Goal: Task Accomplishment & Management: Use online tool/utility

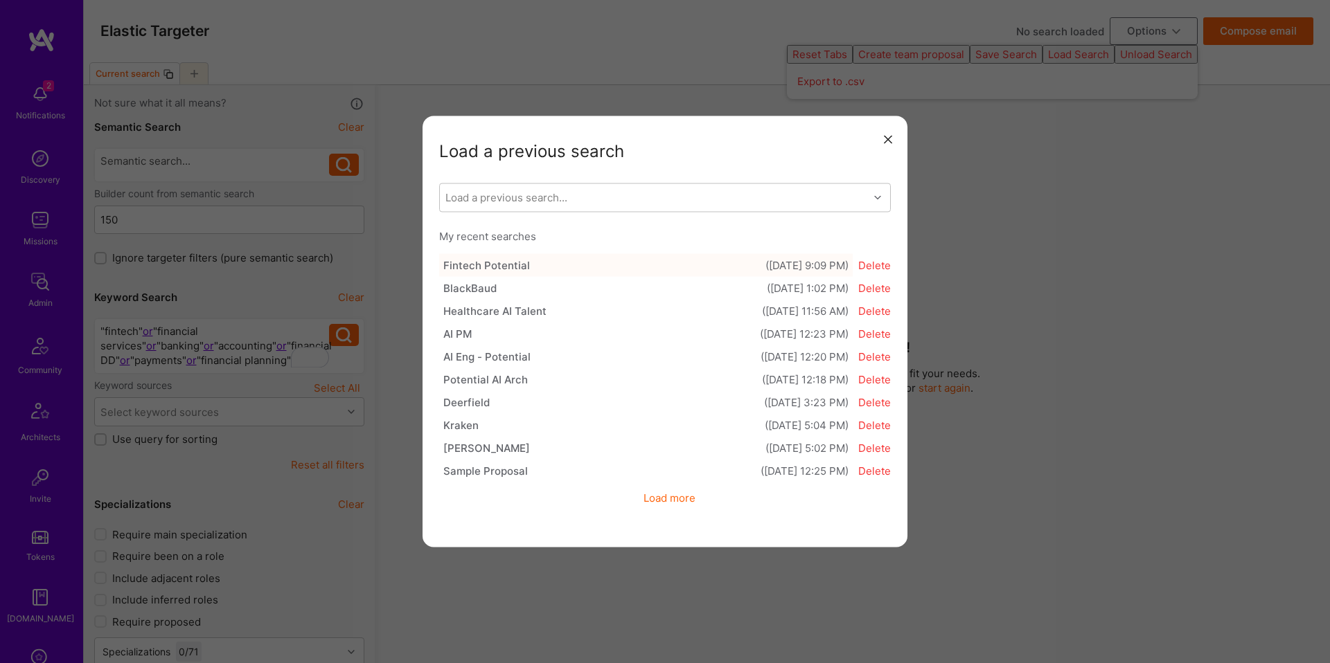
click at [736, 268] on button "Fintech Potential (08/24/2025 9:09 PM)" at bounding box center [645, 265] width 413 height 23
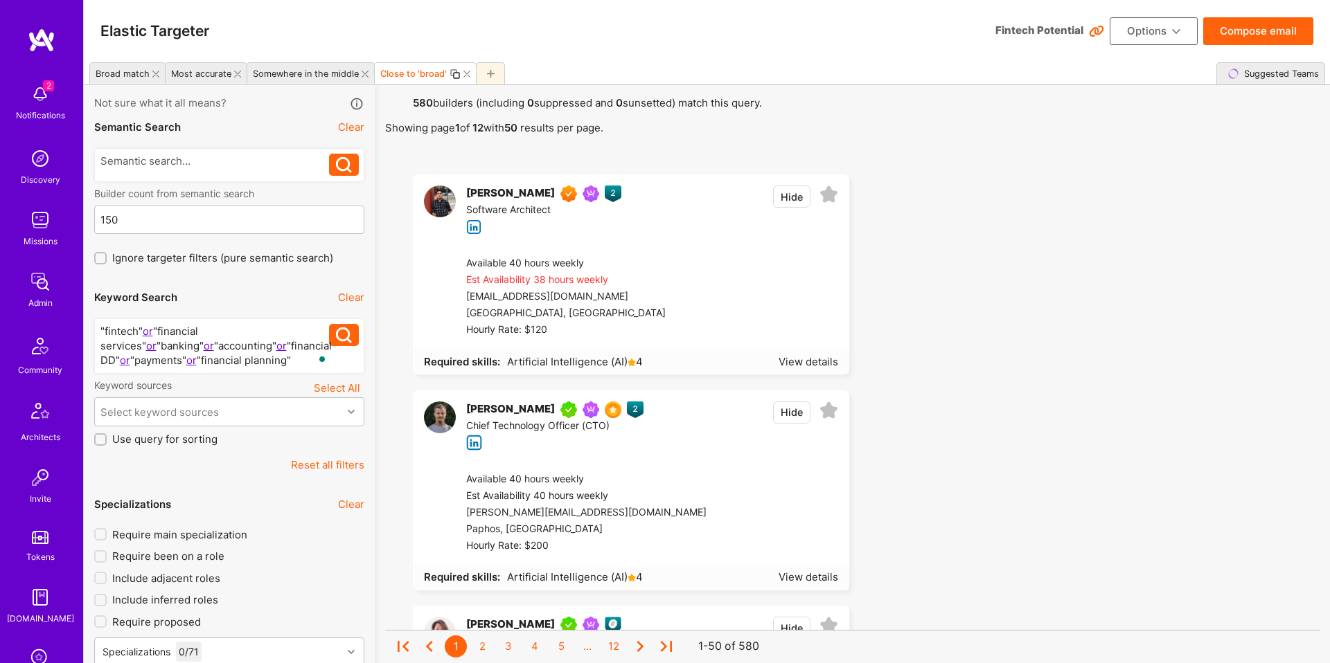
click at [1141, 31] on button "Options" at bounding box center [1154, 31] width 88 height 28
click at [1128, 162] on button "Load Search" at bounding box center [1134, 168] width 127 height 35
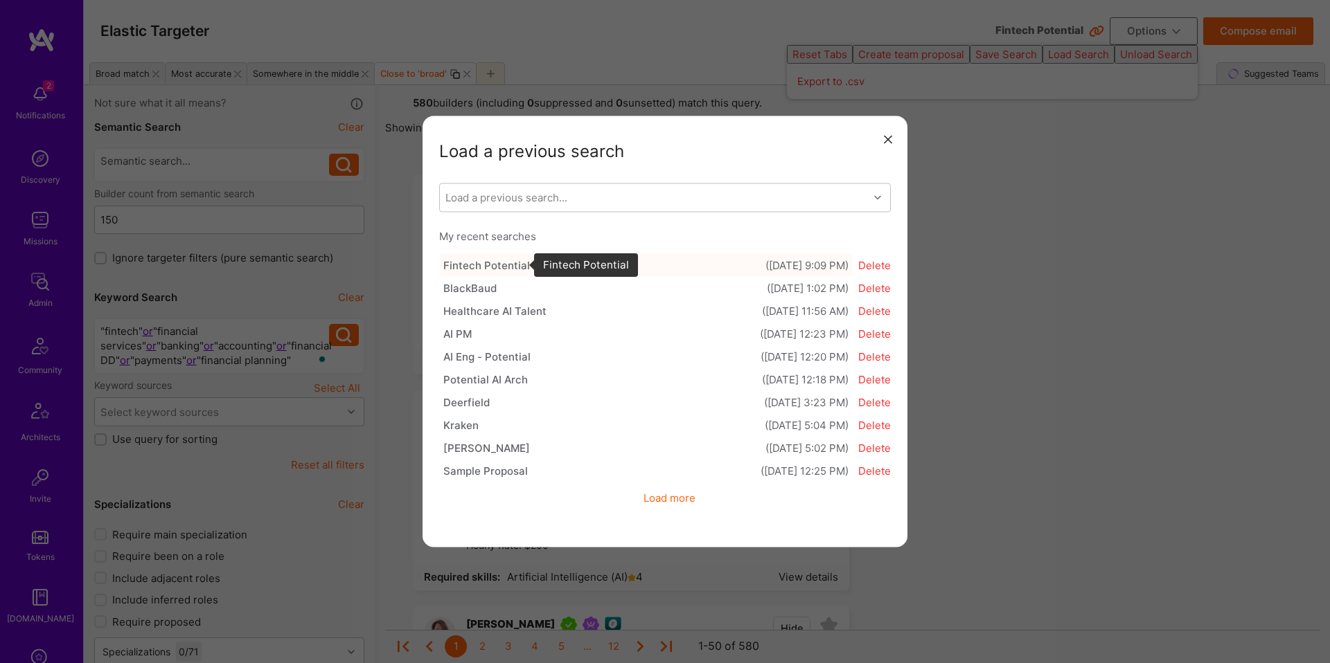
click at [483, 269] on div "Fintech Potential" at bounding box center [486, 265] width 87 height 15
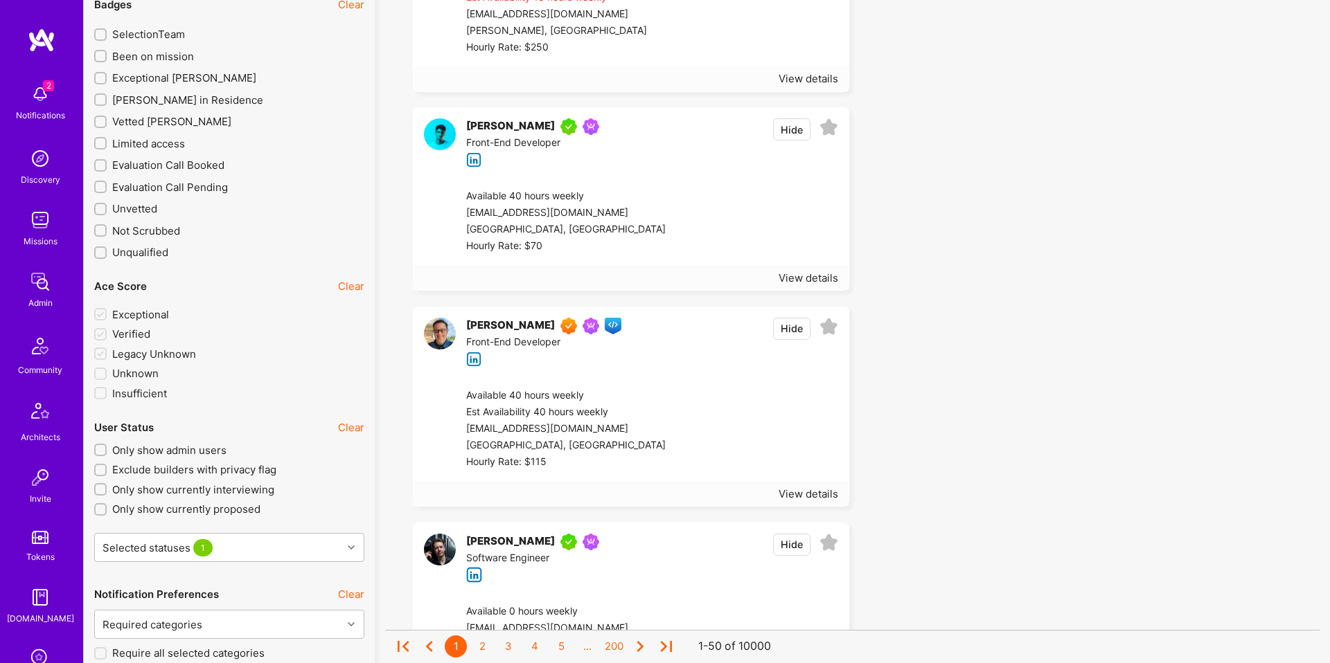
scroll to position [1540, 0]
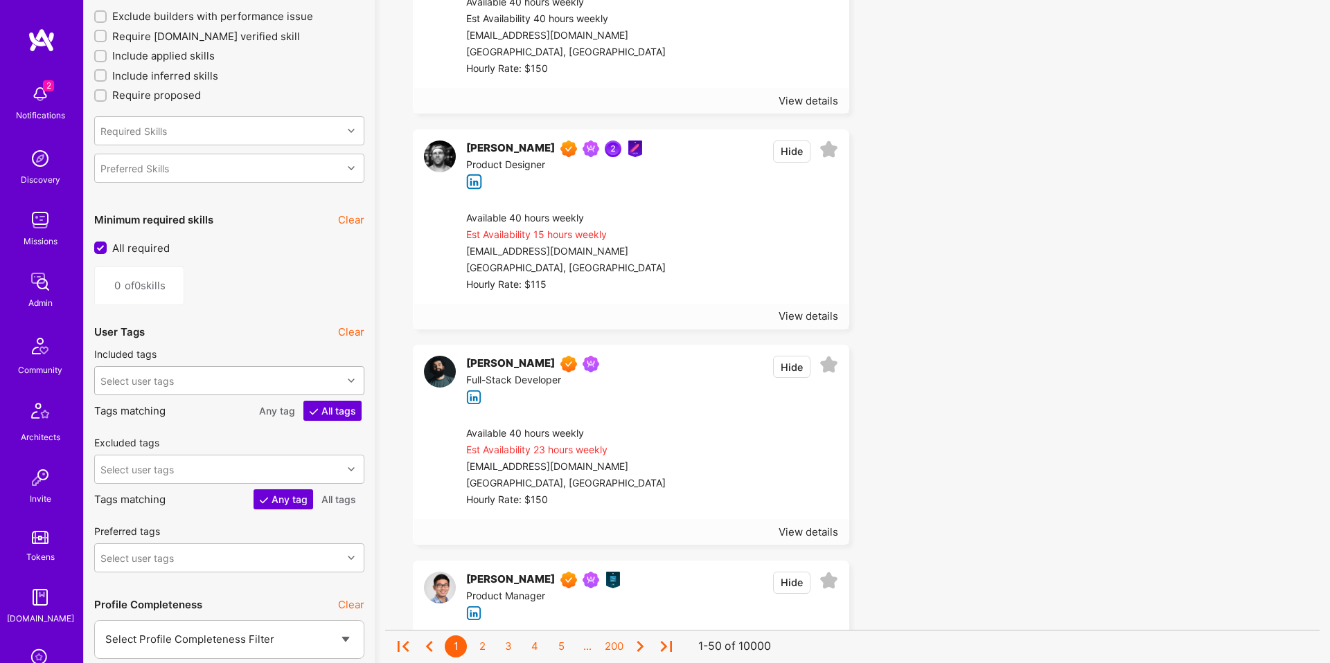
click at [246, 376] on div "Select user tags" at bounding box center [218, 381] width 247 height 28
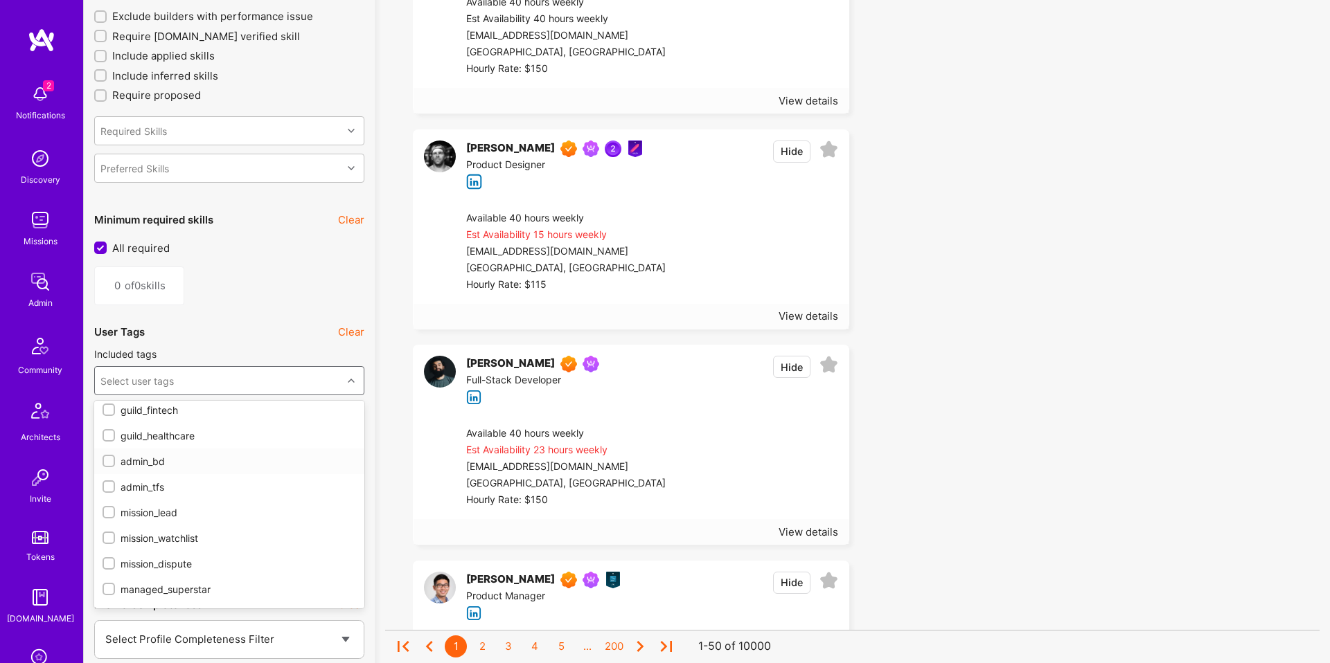
scroll to position [0, 0]
type input "guild"
click at [150, 467] on div "guild_ai" at bounding box center [229, 468] width 253 height 15
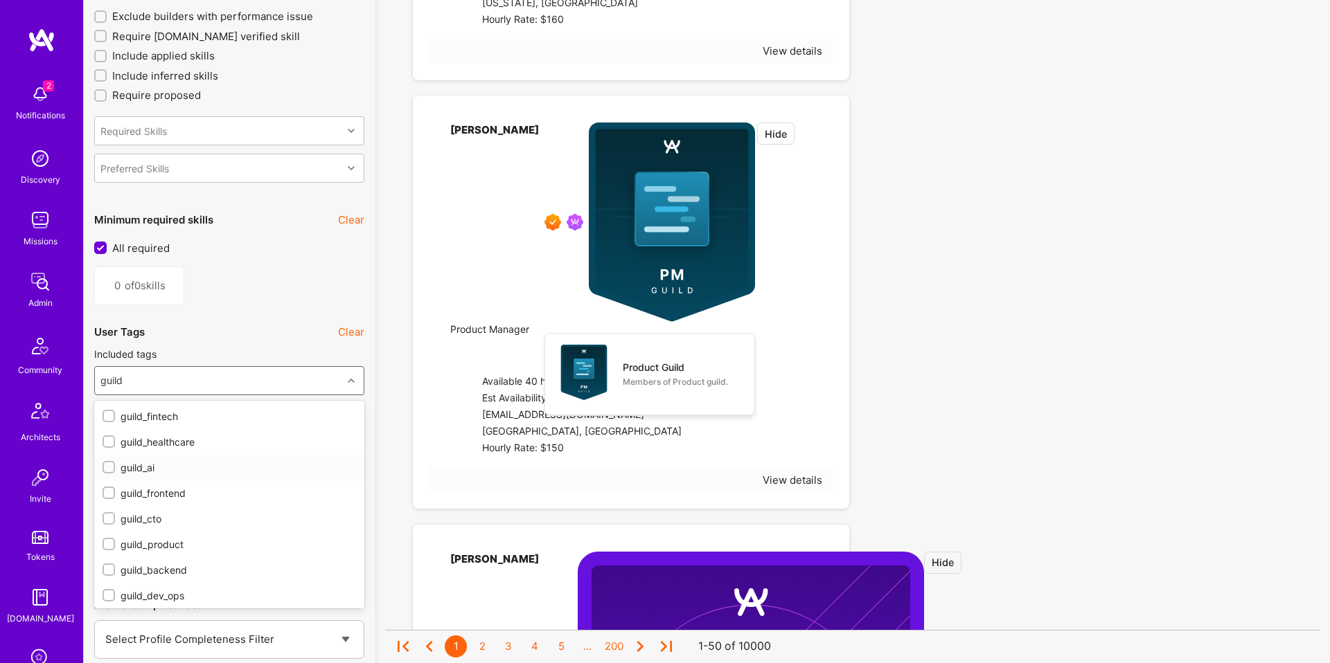
checkbox input "true"
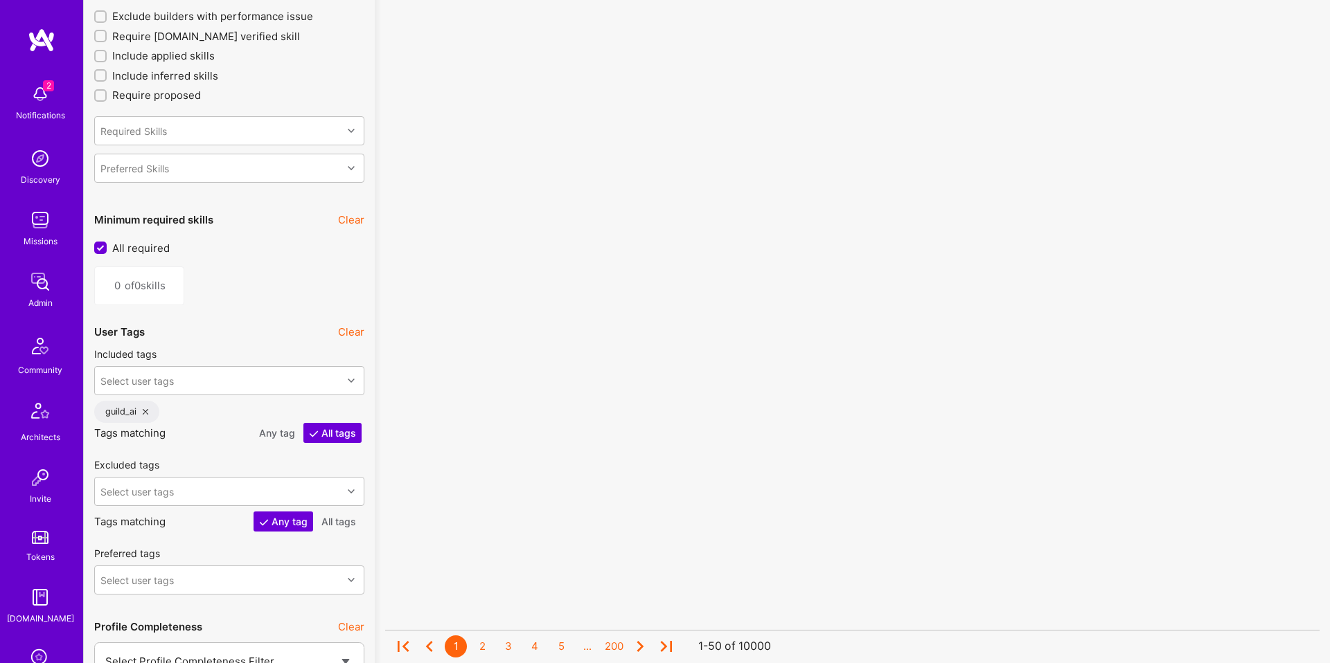
click at [370, 374] on div "Not sure what it all means? Semantic Search Clear Builder count from semantic s…" at bounding box center [229, 637] width 291 height 4183
click at [375, 382] on div "No results found! Sorry, we didn't find any builders that fit your needs. Pleas…" at bounding box center [852, 637] width 955 height 4183
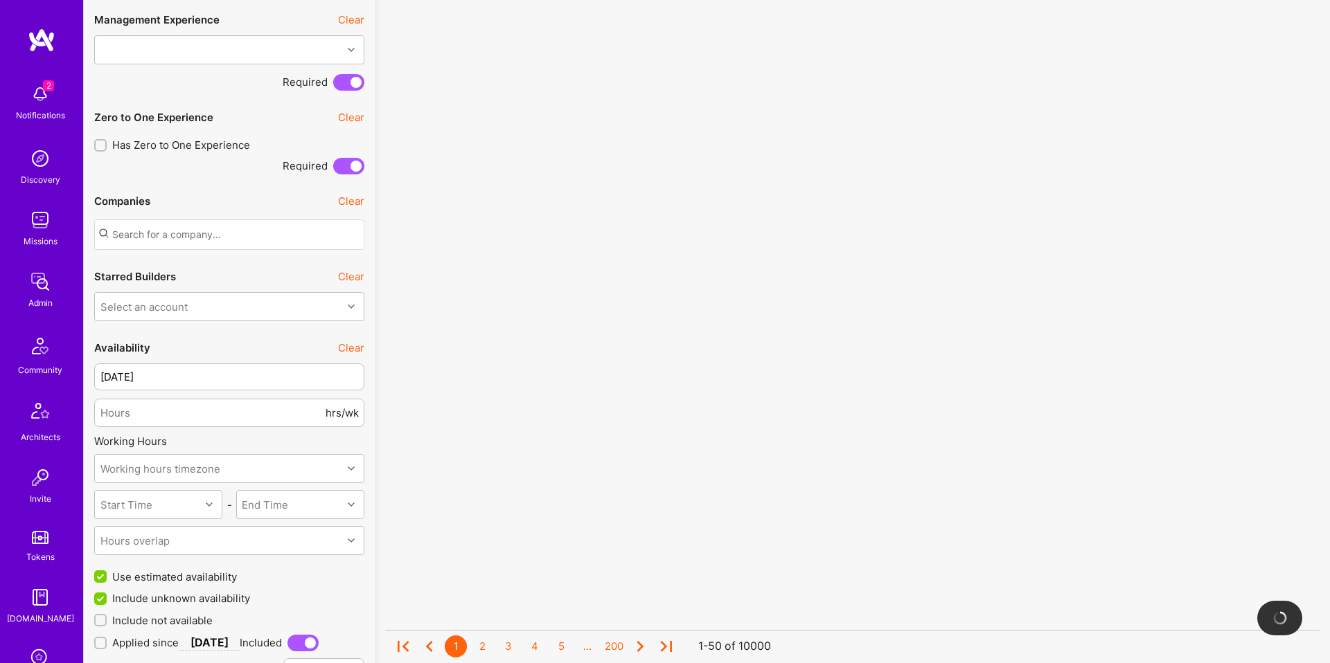
scroll to position [0, 0]
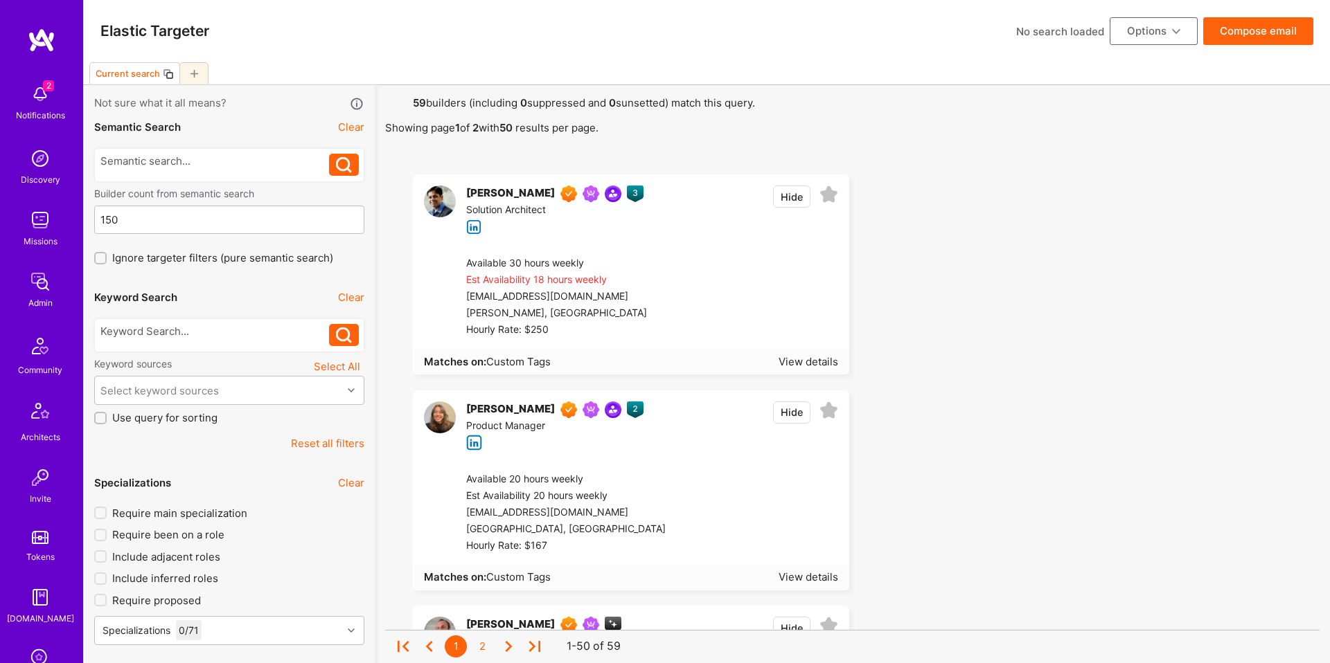
click at [186, 72] on div at bounding box center [193, 73] width 29 height 22
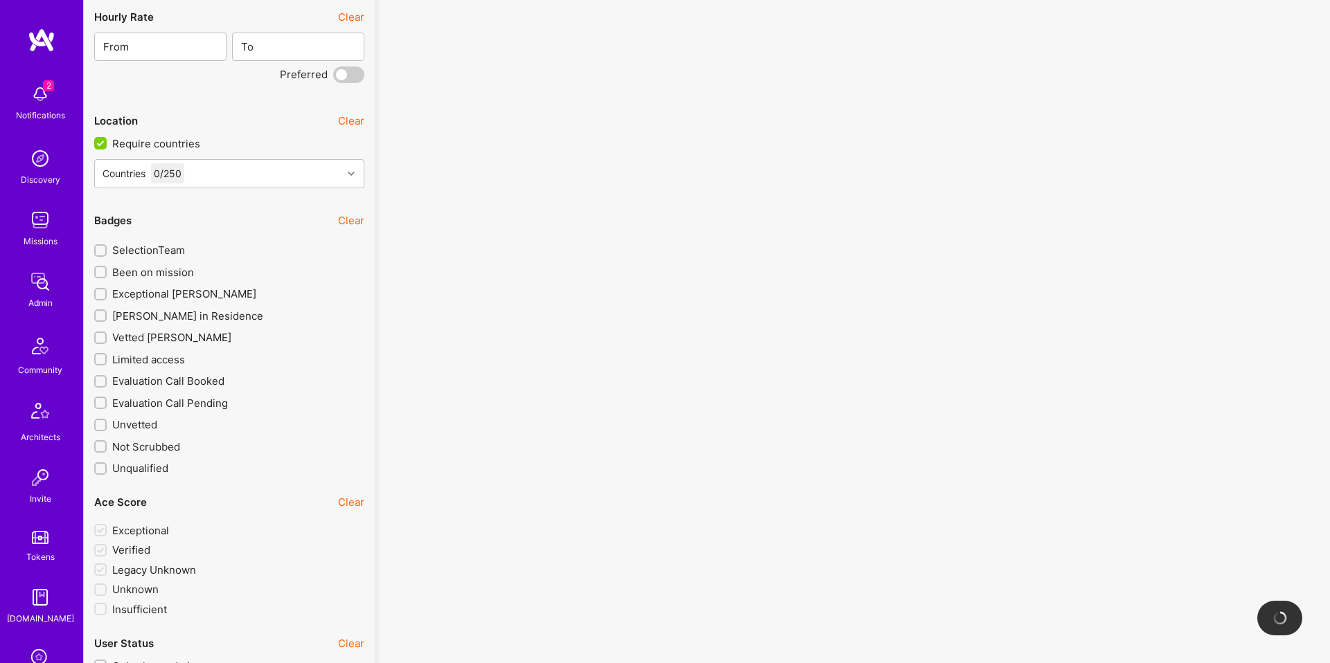
scroll to position [2211, 0]
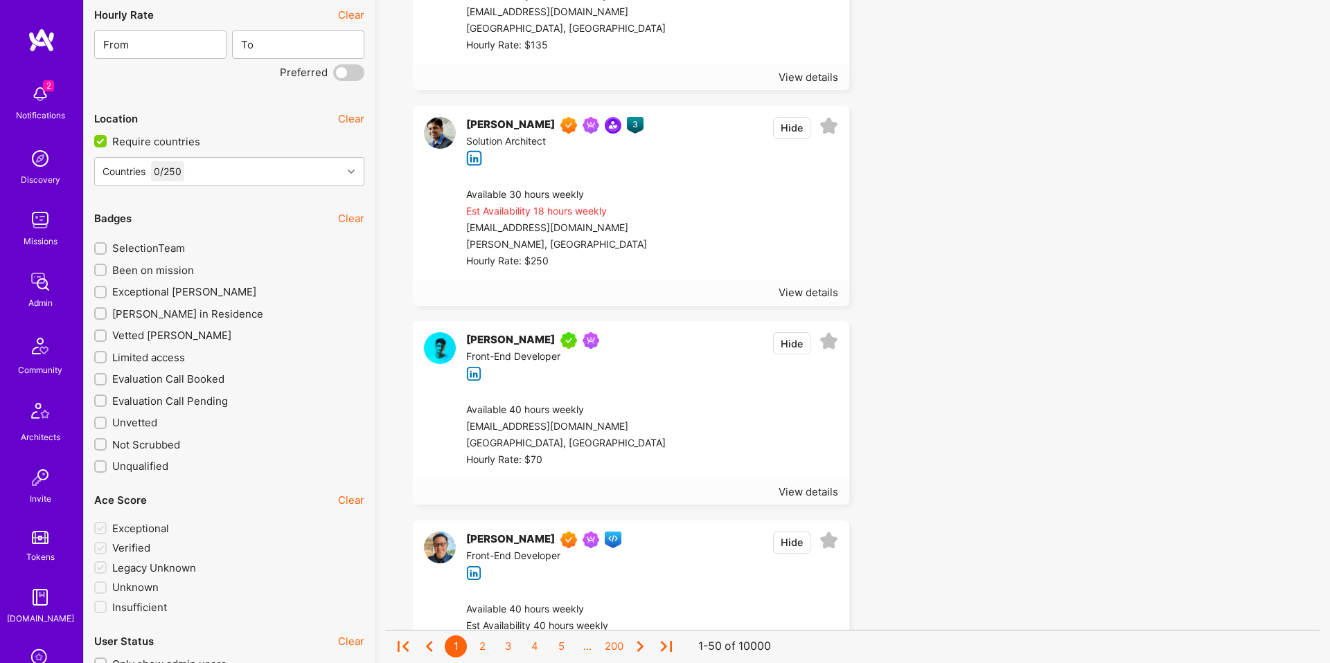
click at [148, 244] on span "SelectionTeam" at bounding box center [148, 248] width 73 height 15
click at [107, 244] on input "SelectionTeam" at bounding box center [102, 249] width 10 height 10
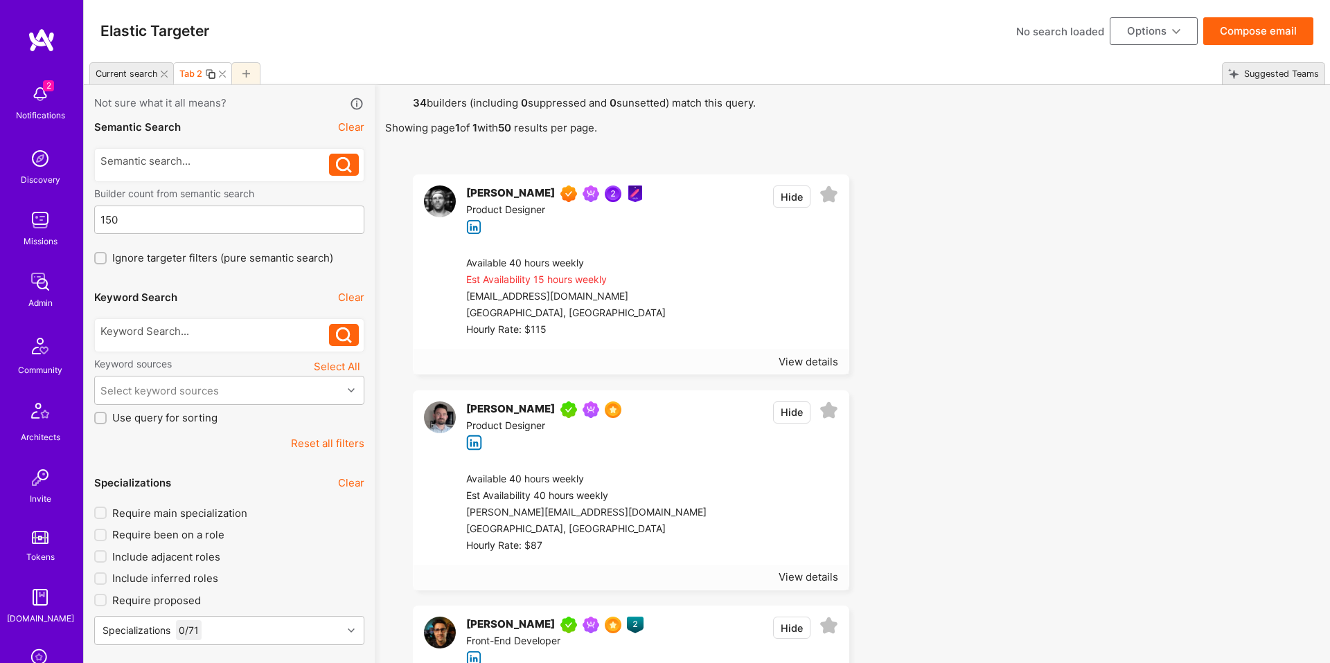
click at [130, 81] on div "Current search" at bounding box center [124, 74] width 68 height 20
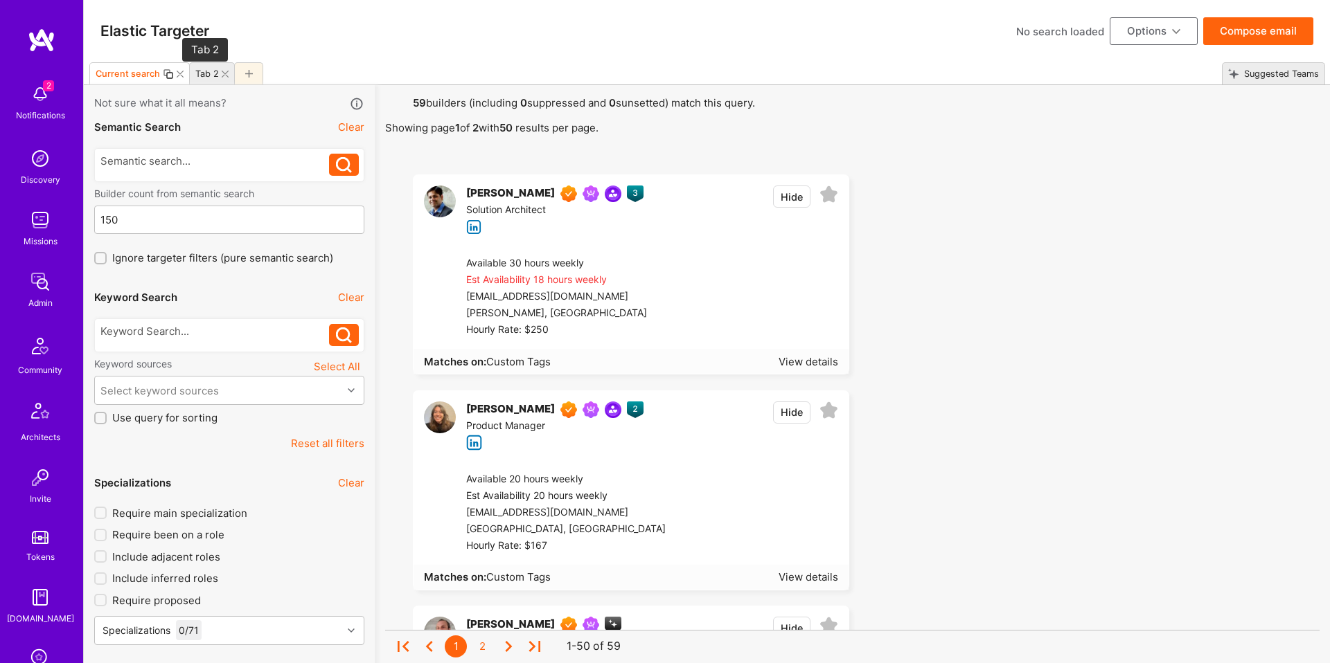
click at [206, 78] on div "Tab 2" at bounding box center [207, 74] width 24 height 10
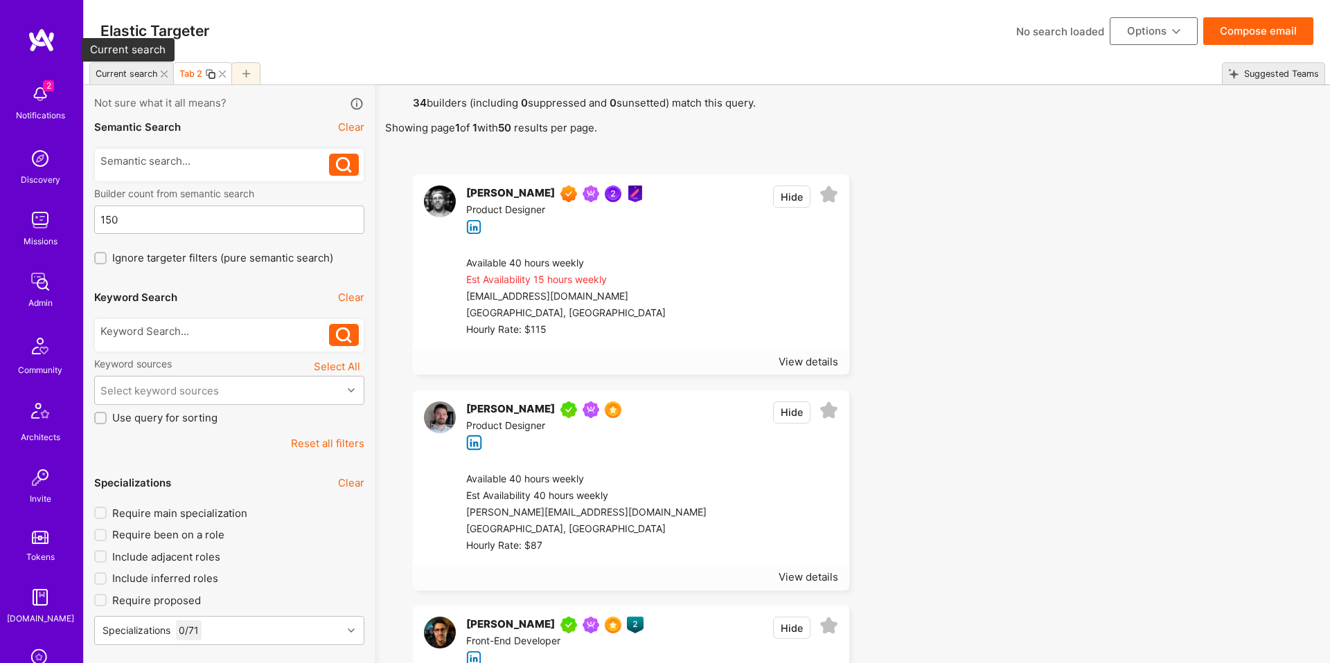
click at [105, 76] on div "Current search" at bounding box center [127, 74] width 62 height 10
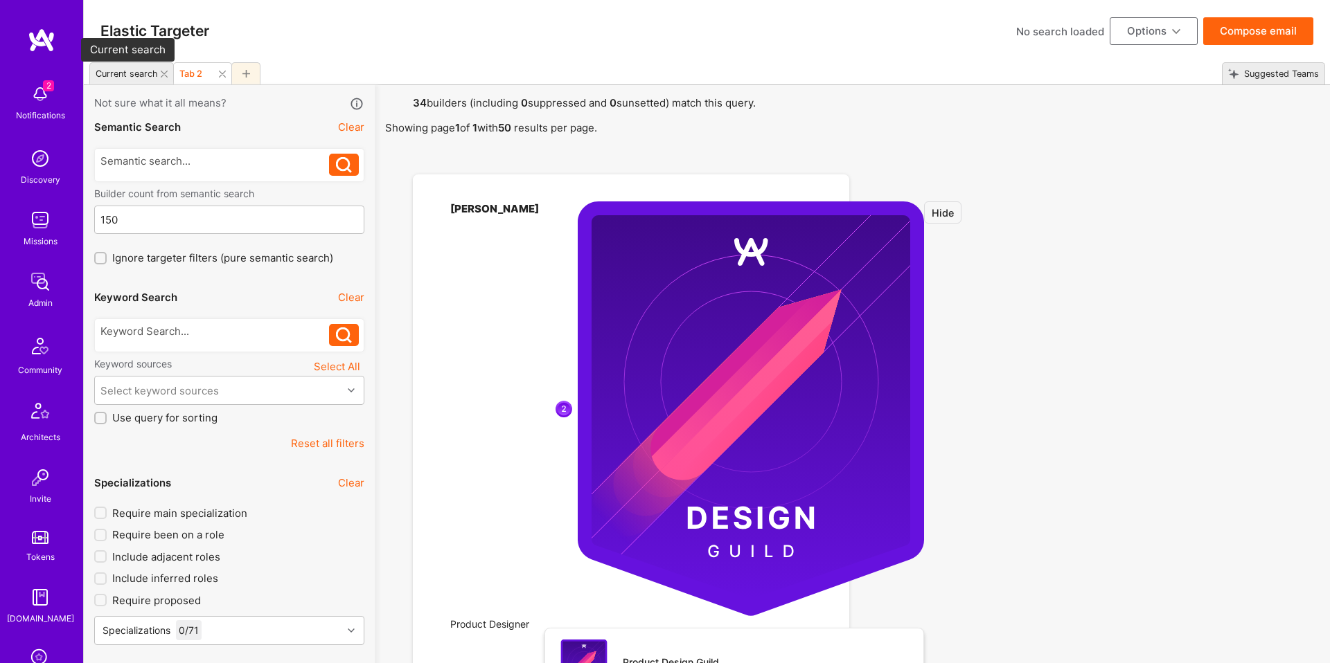
checkbox input "false"
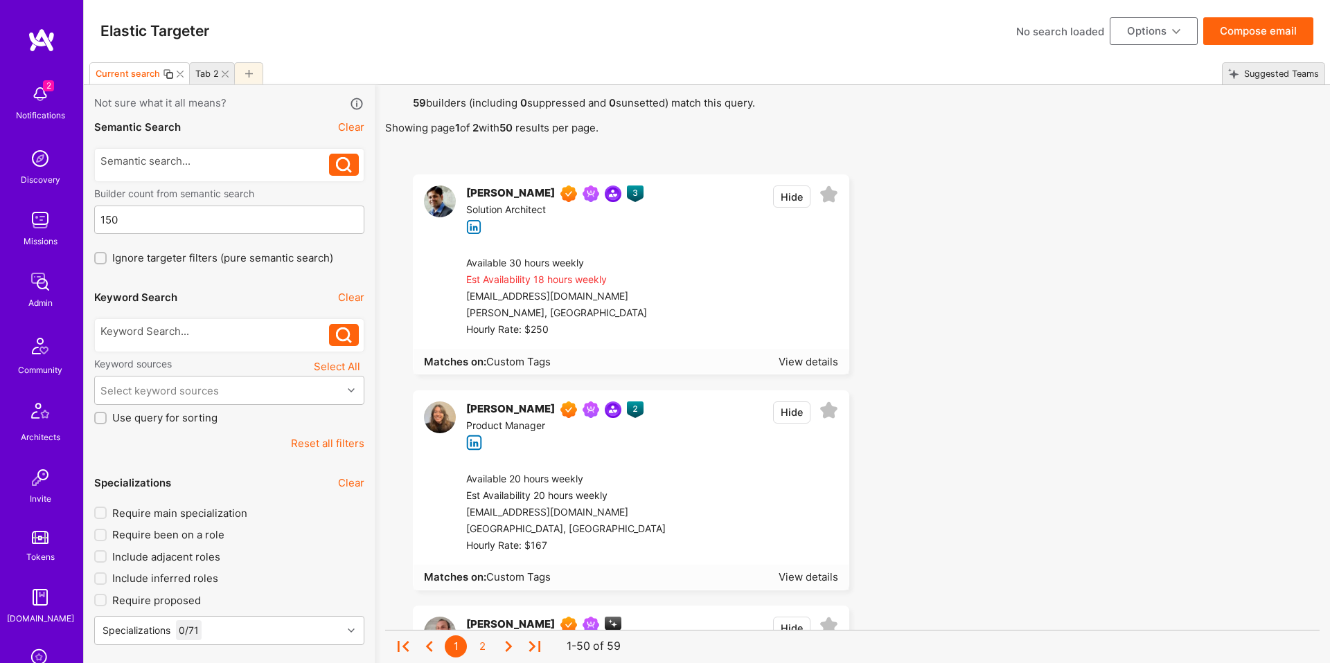
click at [1155, 36] on button "Options" at bounding box center [1154, 31] width 88 height 28
click at [1116, 238] on button "Export to .csv" at bounding box center [1134, 239] width 127 height 35
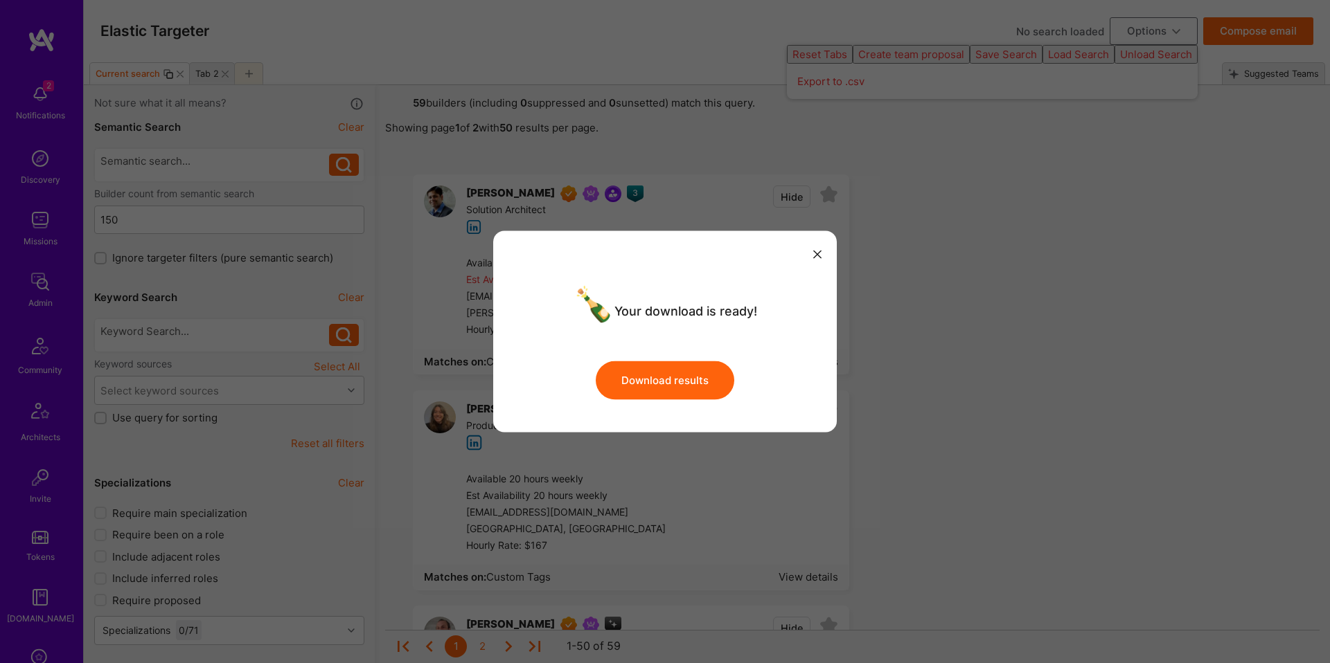
click at [659, 382] on button "Download results" at bounding box center [665, 380] width 139 height 39
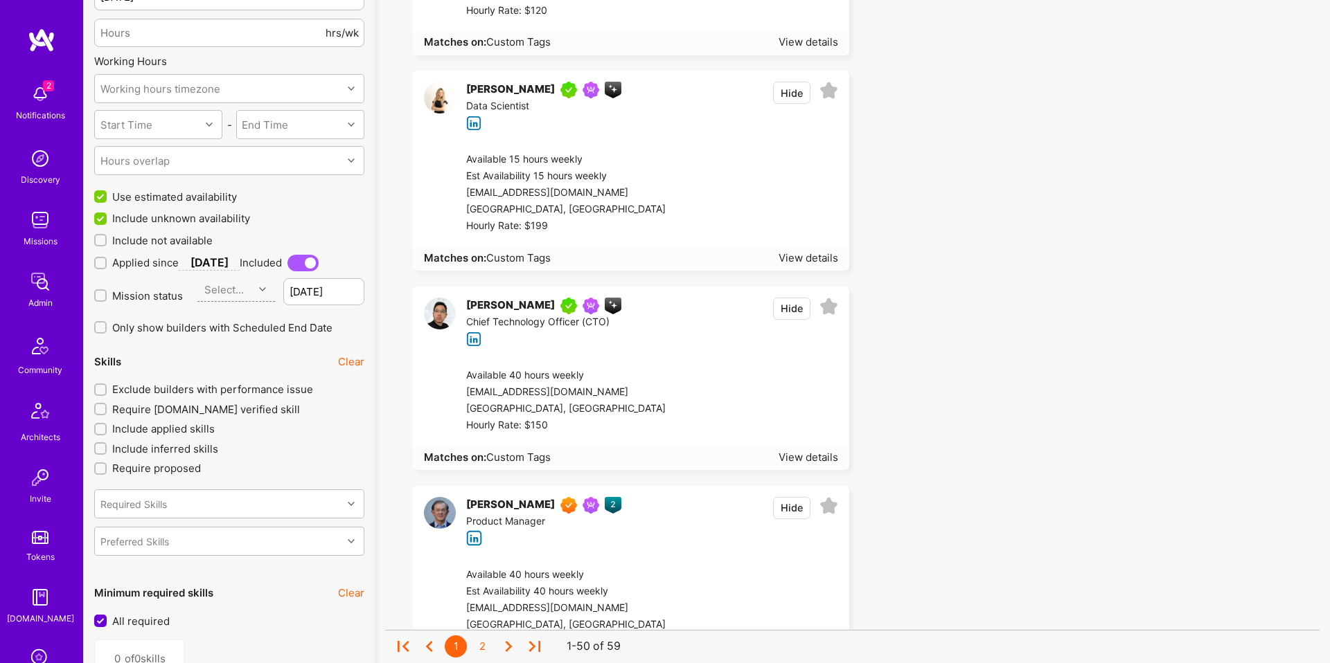
scroll to position [1166, 0]
click at [168, 244] on span "Include not available" at bounding box center [162, 241] width 100 height 15
click at [107, 244] on input "Include not available" at bounding box center [102, 242] width 10 height 10
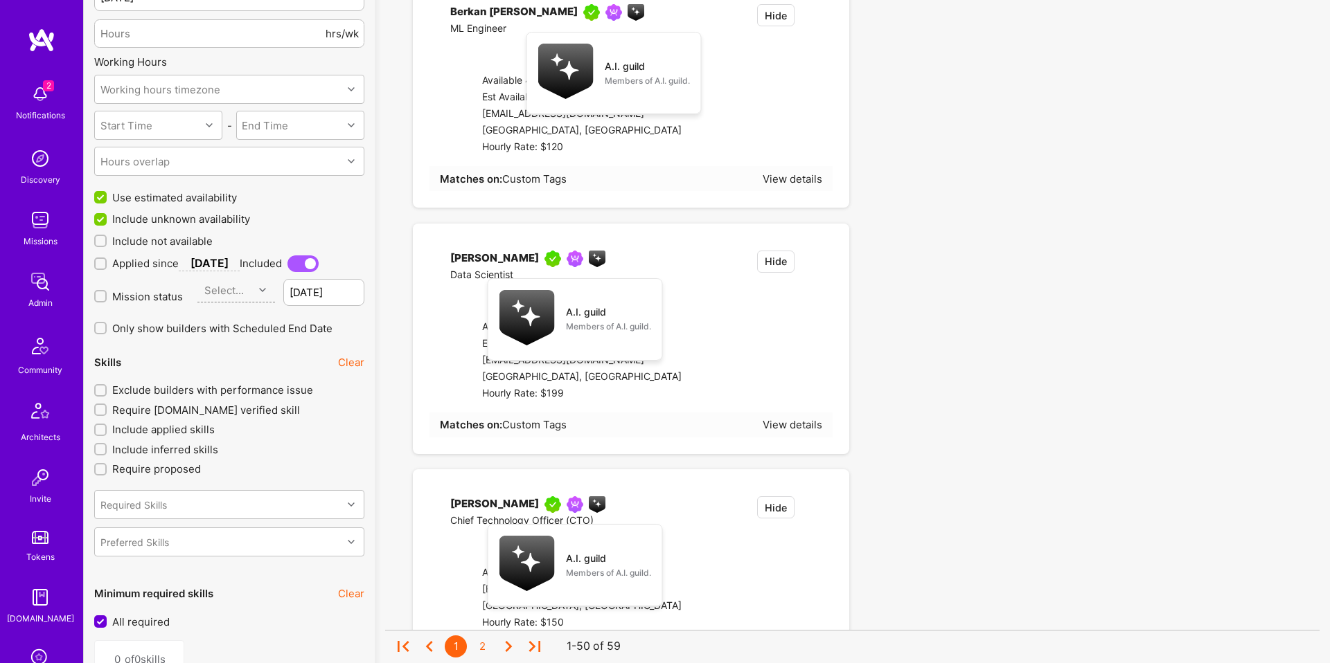
checkbox input "true"
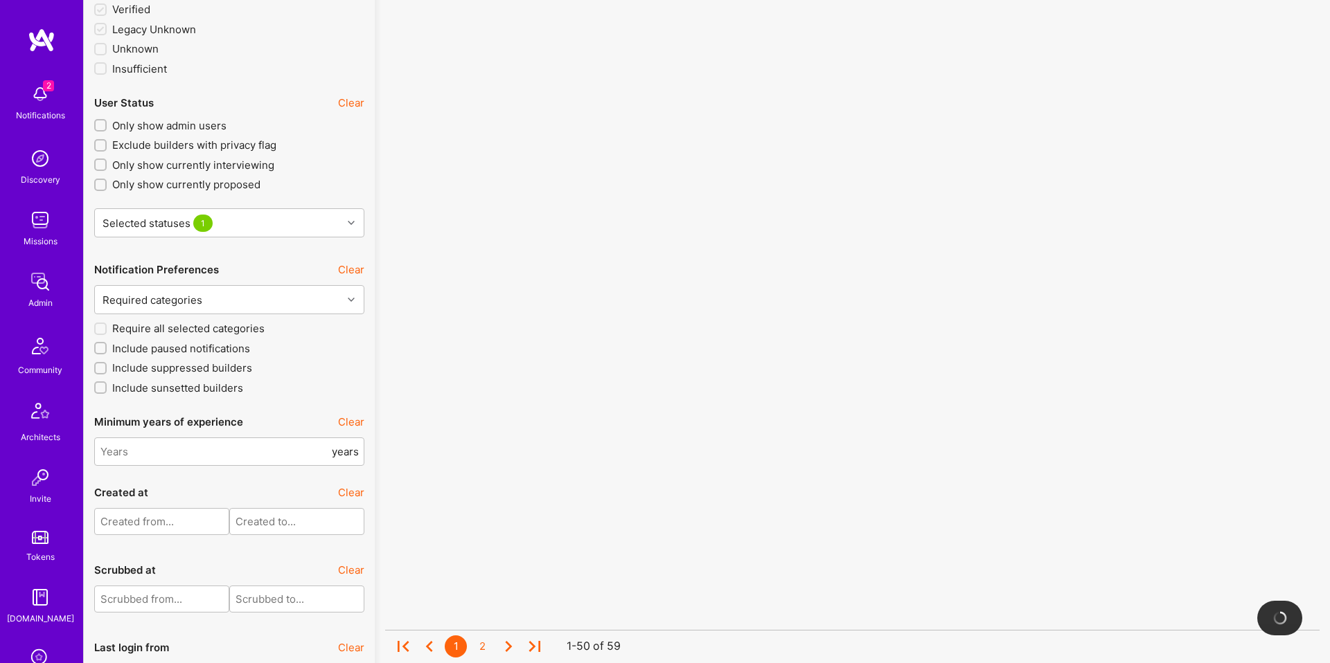
scroll to position [2779, 0]
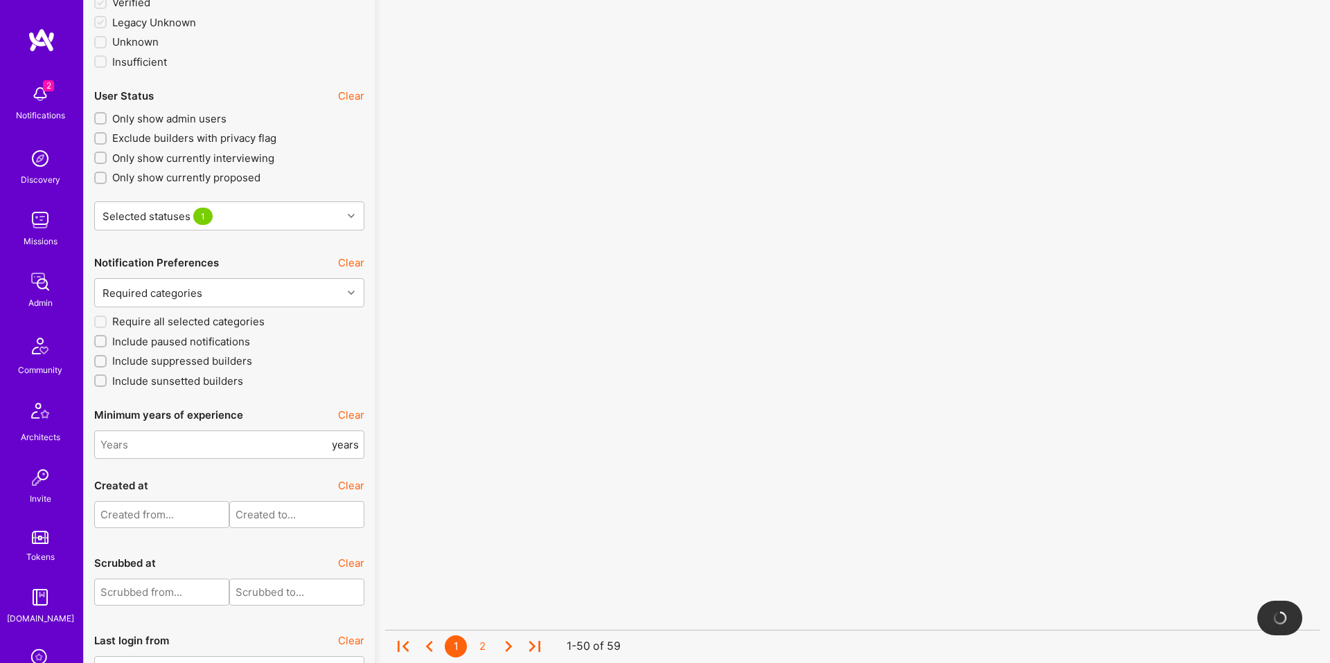
click at [224, 363] on span "Include suppressed builders" at bounding box center [182, 361] width 140 height 15
click at [107, 363] on input "Include suppressed builders" at bounding box center [102, 362] width 10 height 10
checkbox input "true"
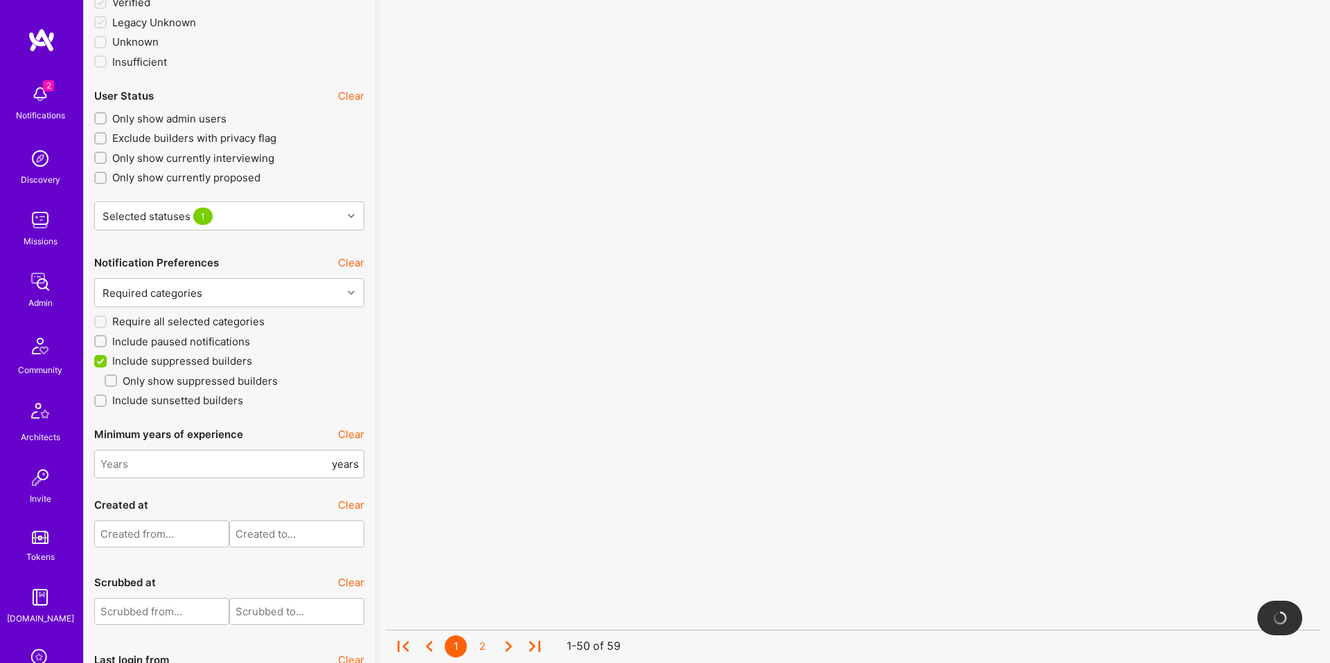
click at [199, 400] on span "Include sunsetted builders" at bounding box center [177, 400] width 131 height 15
click at [107, 400] on input "Include sunsetted builders" at bounding box center [102, 402] width 10 height 10
checkbox input "true"
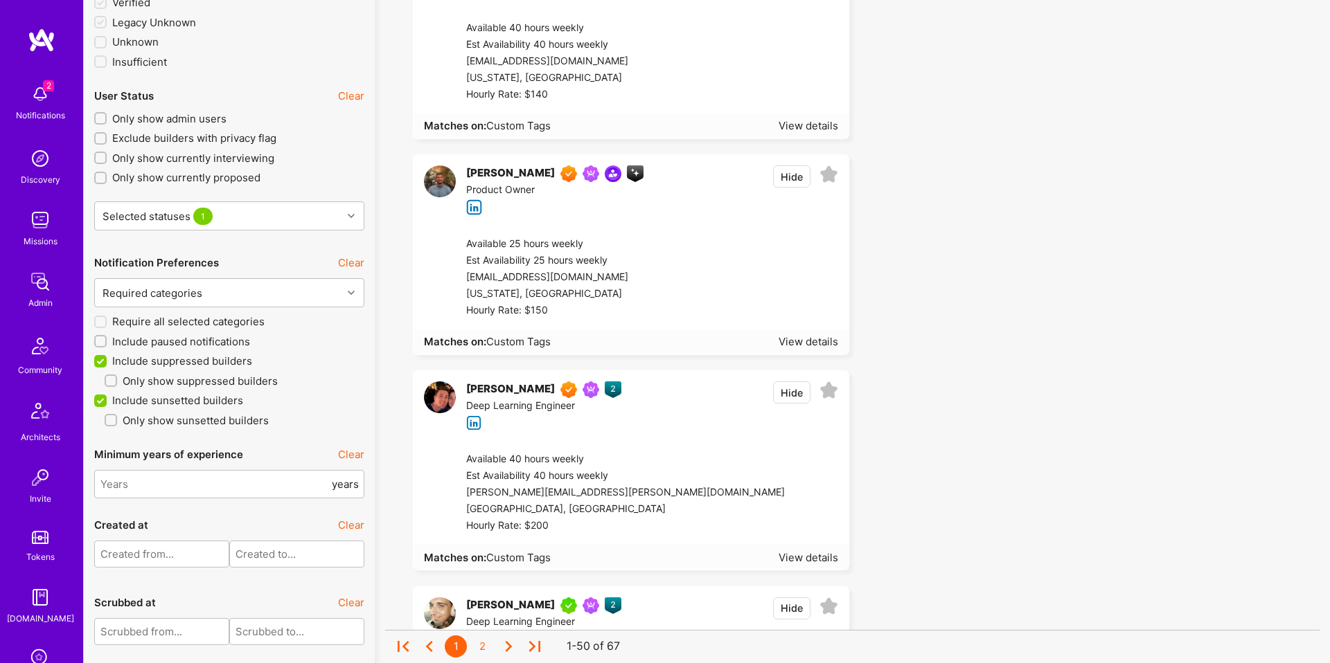
click at [222, 337] on span "Include paused notifications" at bounding box center [181, 342] width 138 height 15
click at [107, 337] on input "Include paused notifications" at bounding box center [102, 342] width 10 height 10
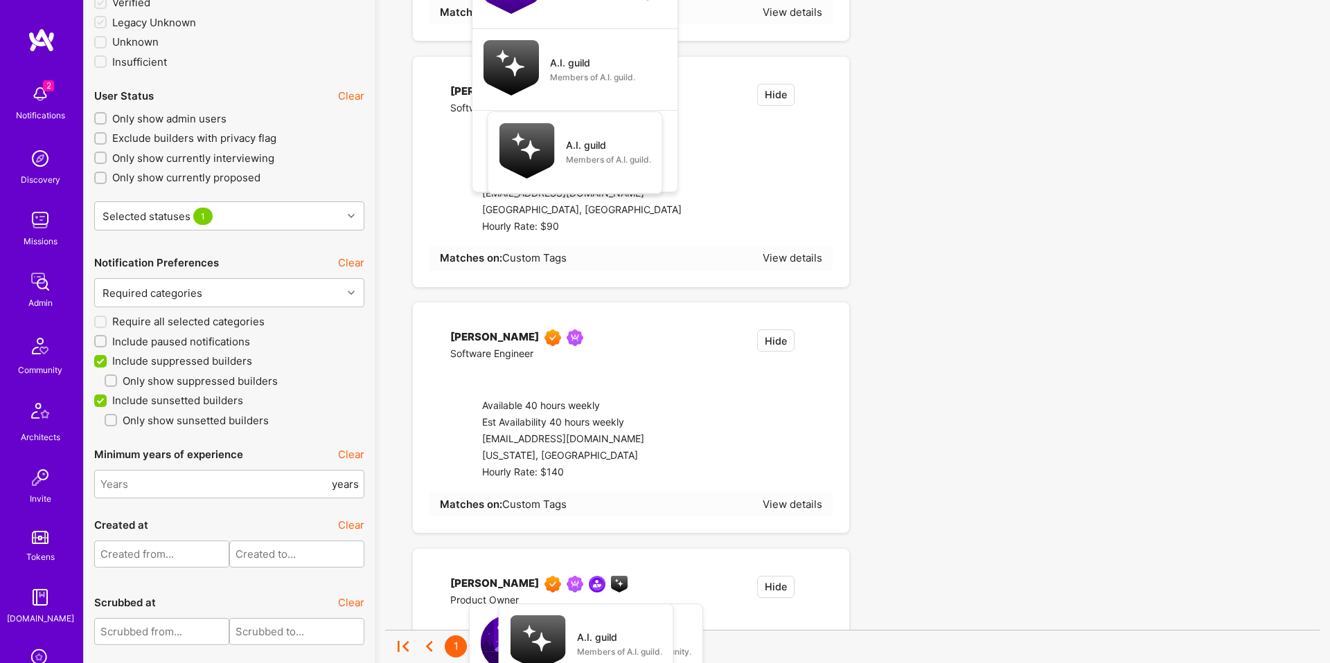
checkbox input "true"
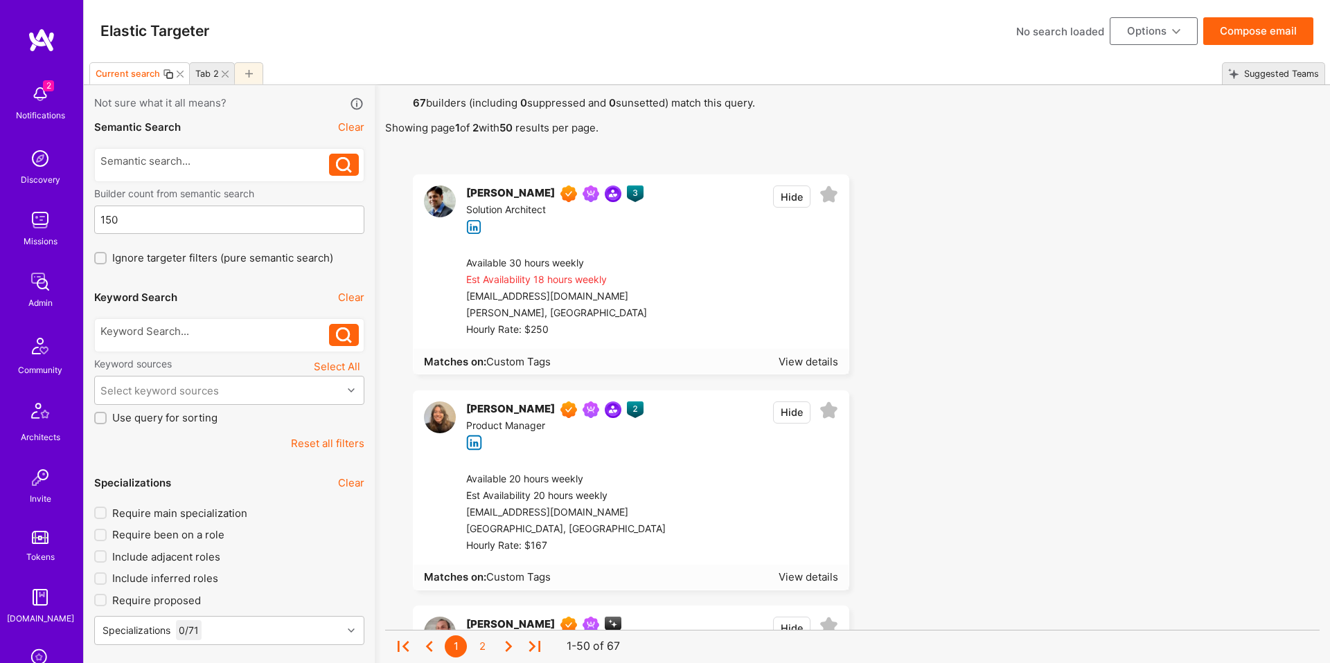
click at [422, 98] on strong "67" at bounding box center [419, 102] width 13 height 13
click at [202, 71] on div "Tab 2" at bounding box center [207, 74] width 24 height 10
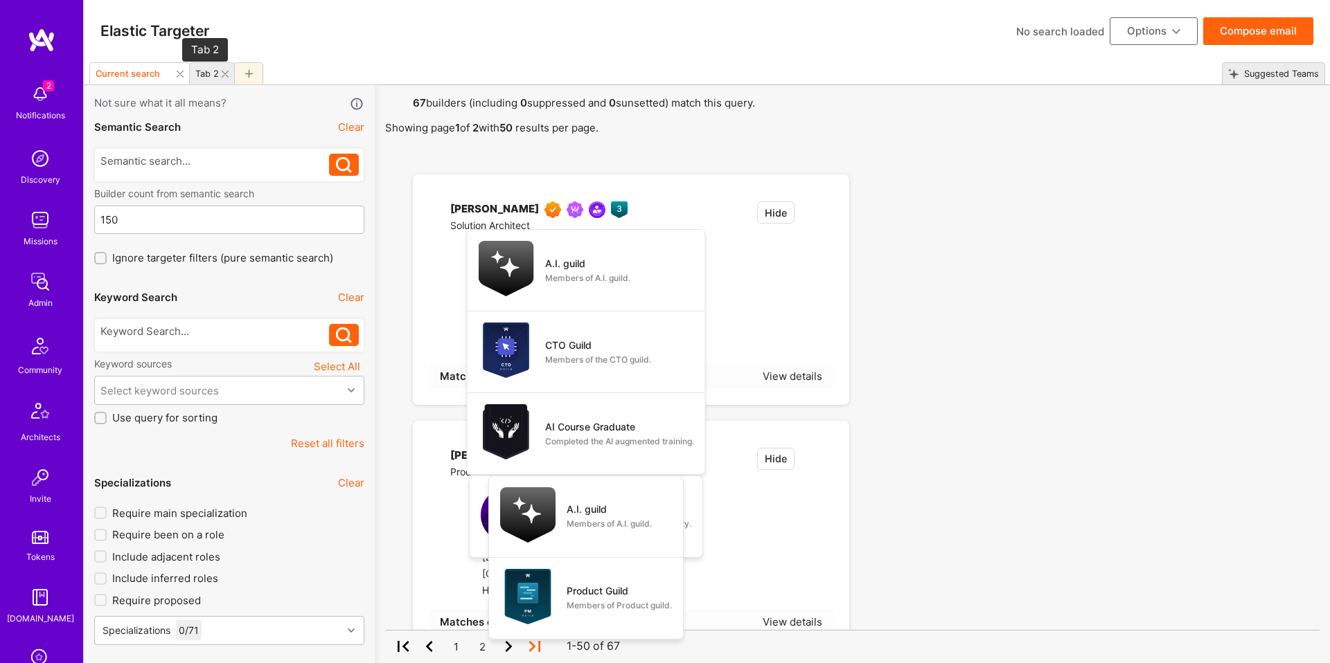
checkbox input "false"
checkbox input "true"
checkbox input "false"
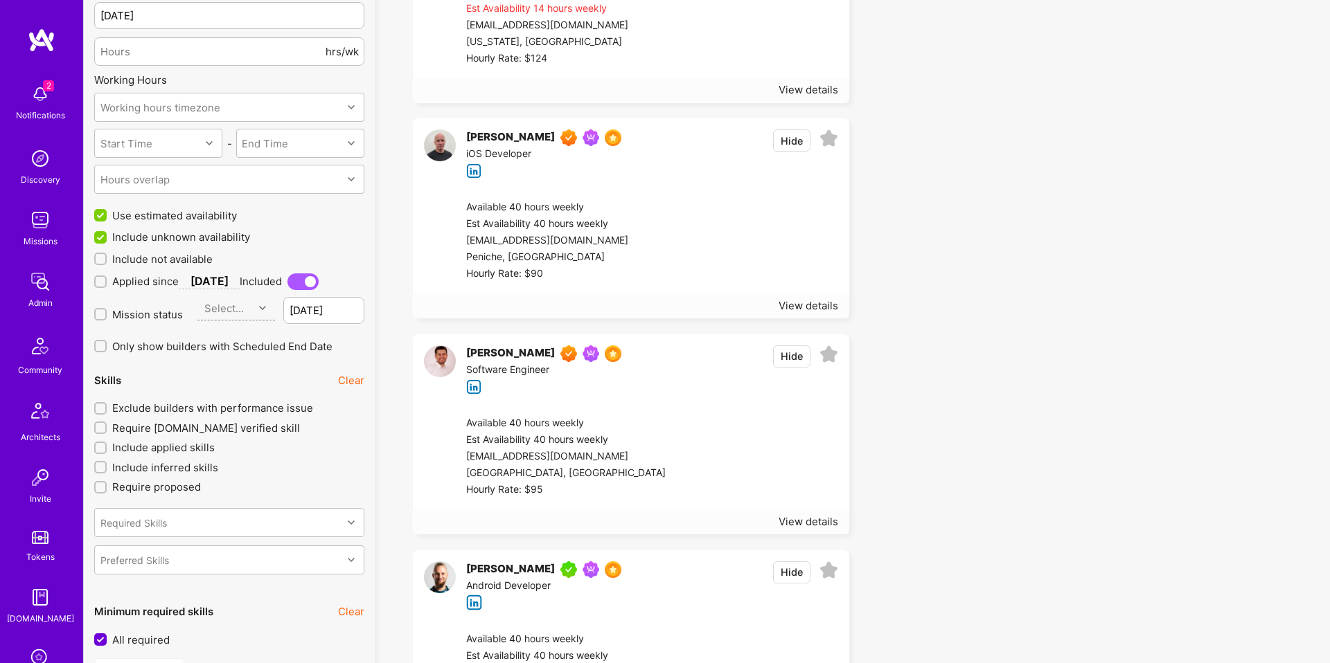
scroll to position [1148, 0]
click at [149, 256] on span "Include not available" at bounding box center [162, 258] width 100 height 15
click at [107, 256] on input "Include not available" at bounding box center [102, 259] width 10 height 10
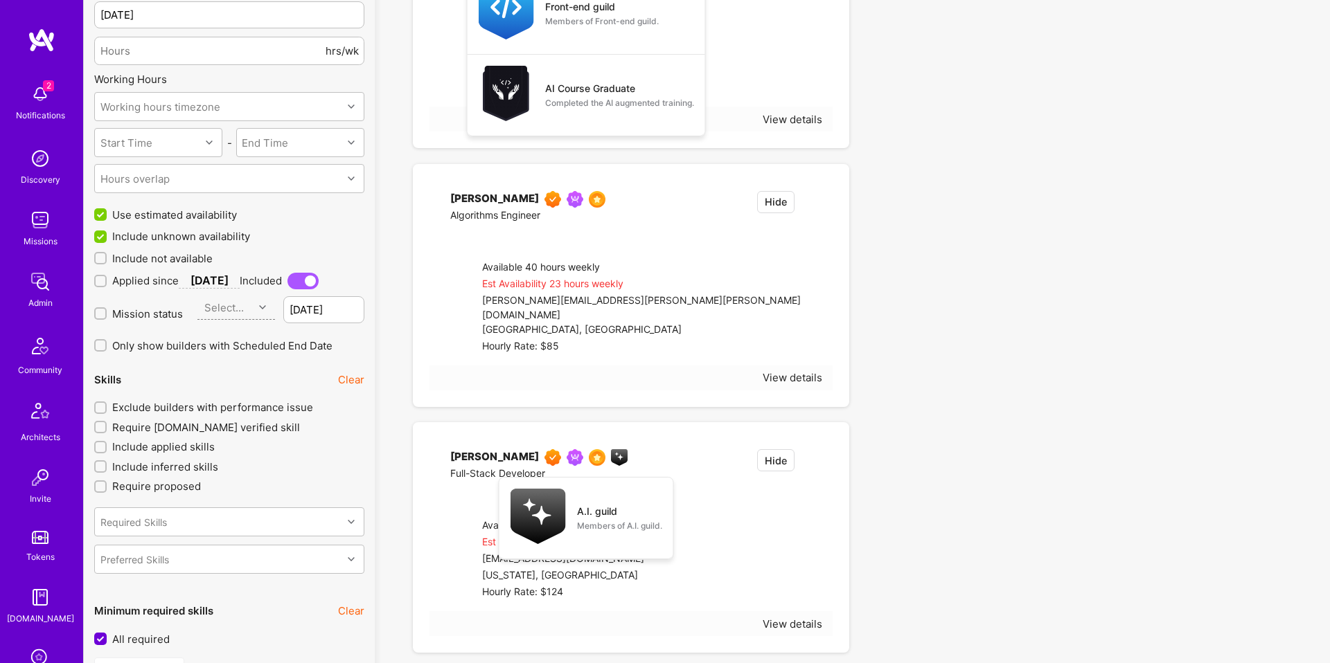
checkbox input "true"
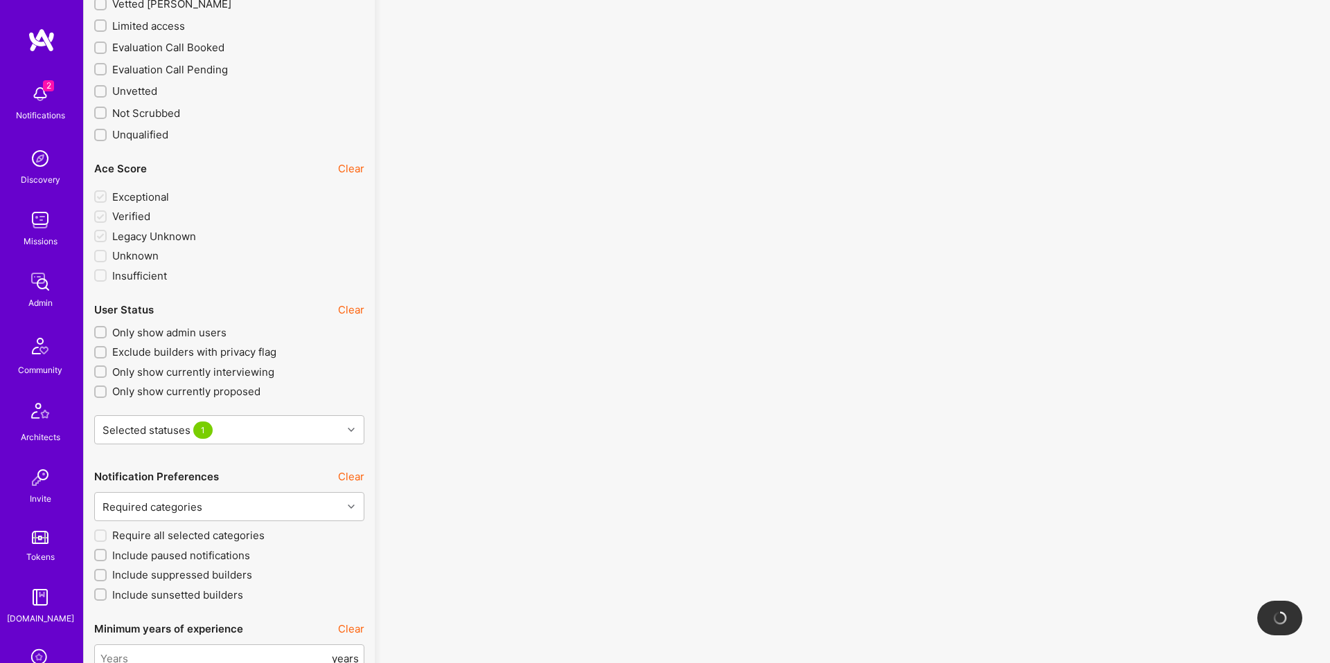
scroll to position [2545, 0]
click at [190, 573] on span "Include suppressed builders" at bounding box center [182, 572] width 140 height 15
click at [107, 573] on input "Include suppressed builders" at bounding box center [102, 574] width 10 height 10
checkbox input "true"
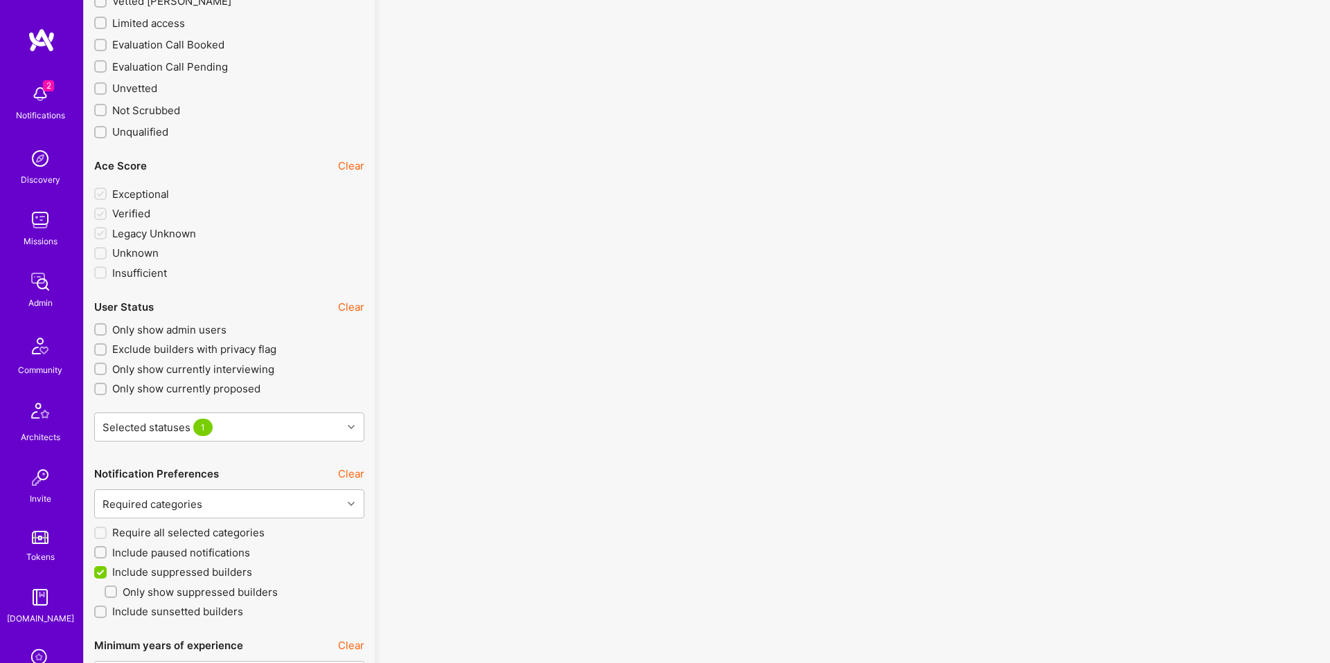
drag, startPoint x: 179, startPoint y: 609, endPoint x: 220, endPoint y: 589, distance: 45.2
click at [179, 609] on span "Include sunsetted builders" at bounding box center [177, 612] width 131 height 15
click at [107, 609] on input "Include sunsetted builders" at bounding box center [102, 613] width 10 height 10
checkbox input "true"
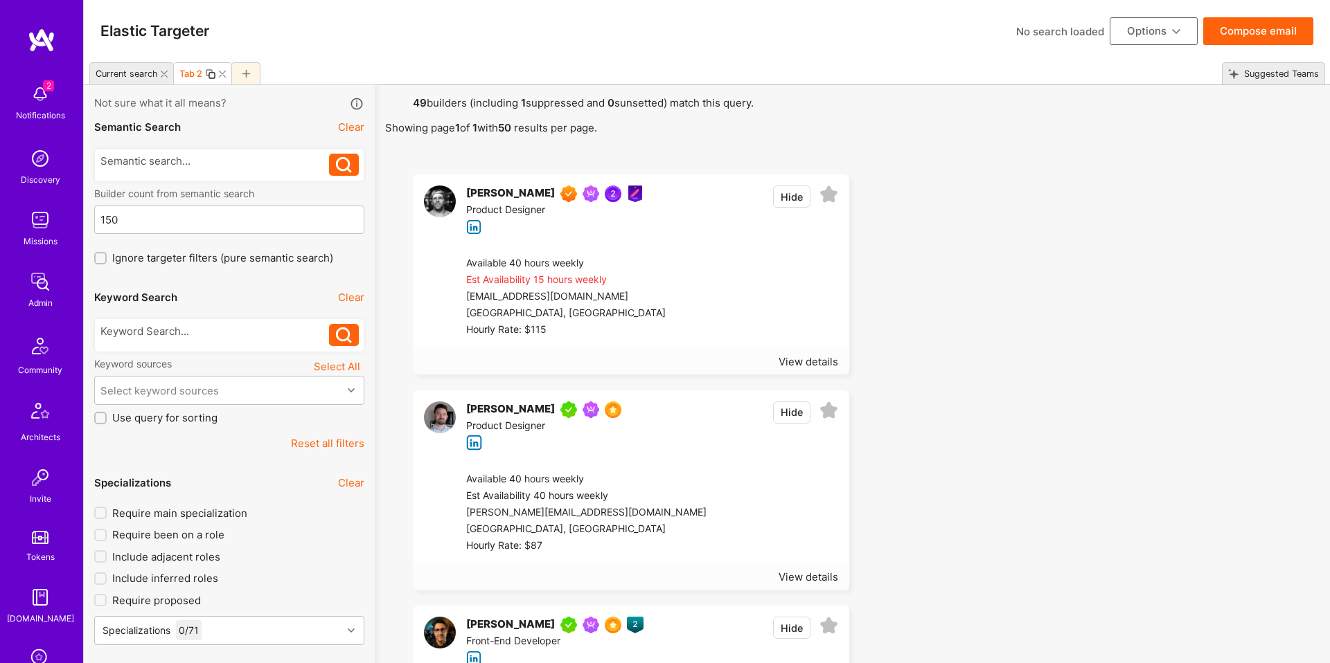
click at [1117, 35] on button "Options" at bounding box center [1154, 31] width 88 height 28
click at [1107, 234] on button "Export to .csv" at bounding box center [1134, 239] width 127 height 35
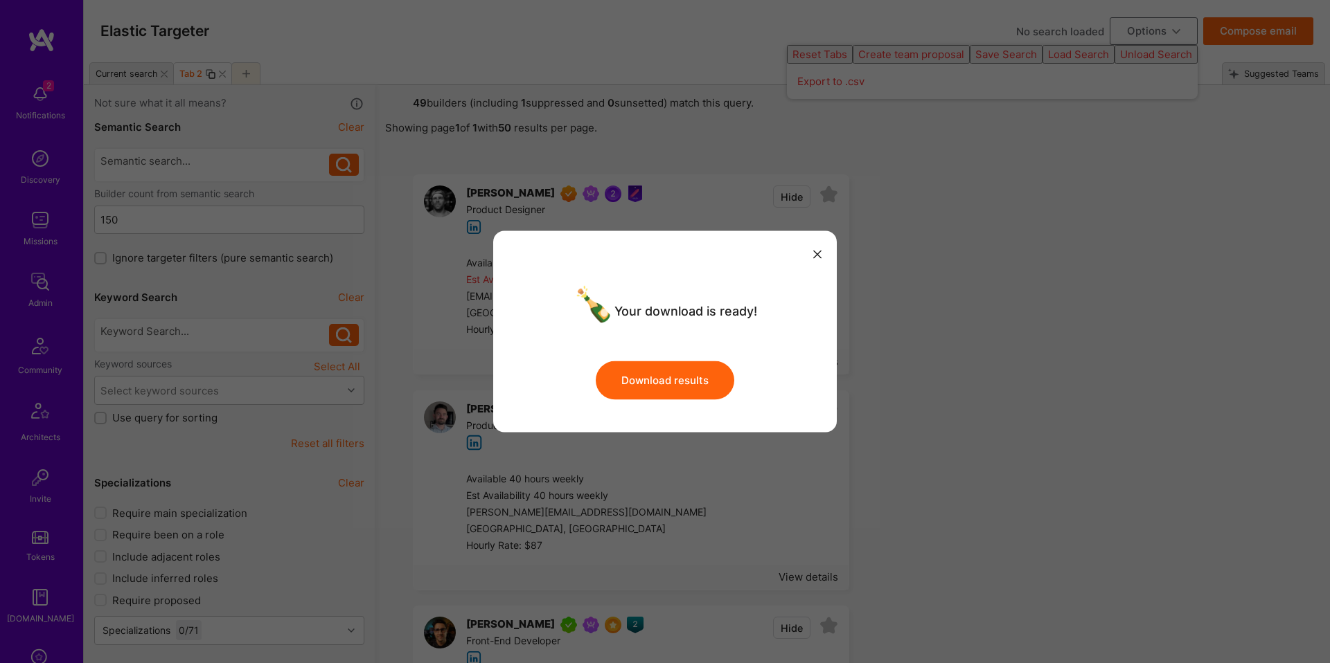
click at [677, 393] on button "Download results" at bounding box center [665, 380] width 139 height 39
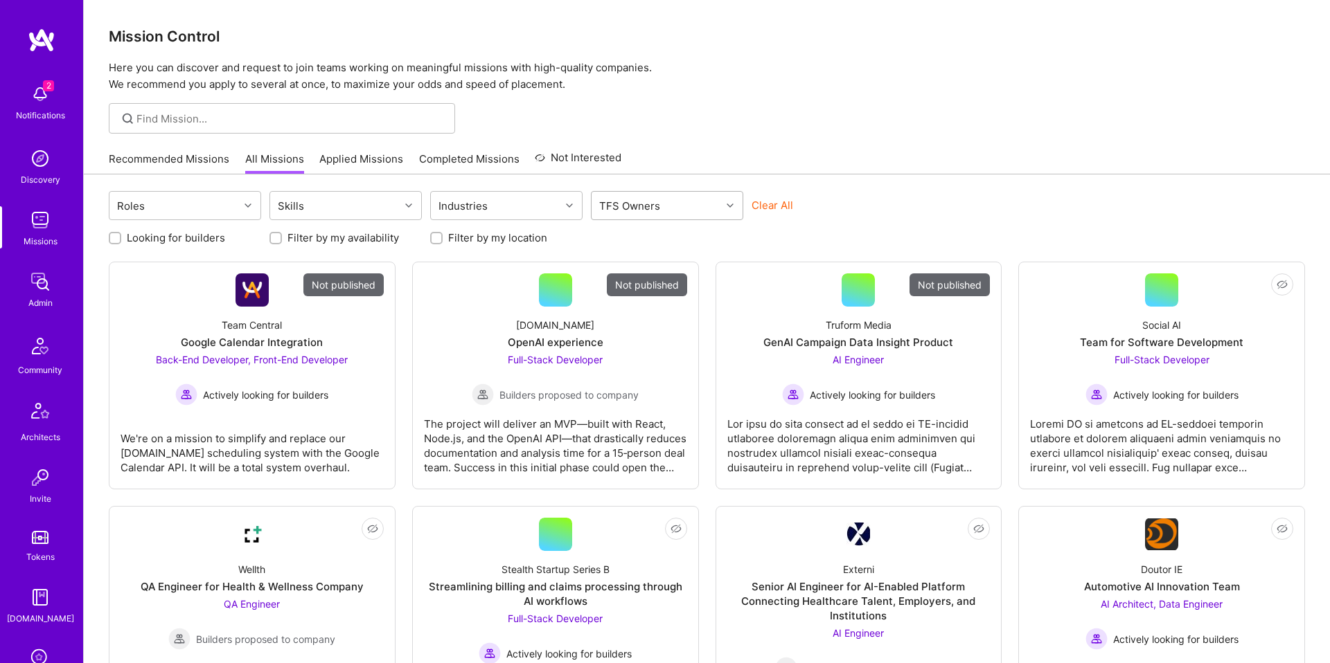
click at [611, 204] on div "TFS Owners" at bounding box center [630, 206] width 68 height 20
click at [608, 285] on div at bounding box center [605, 291] width 12 height 12
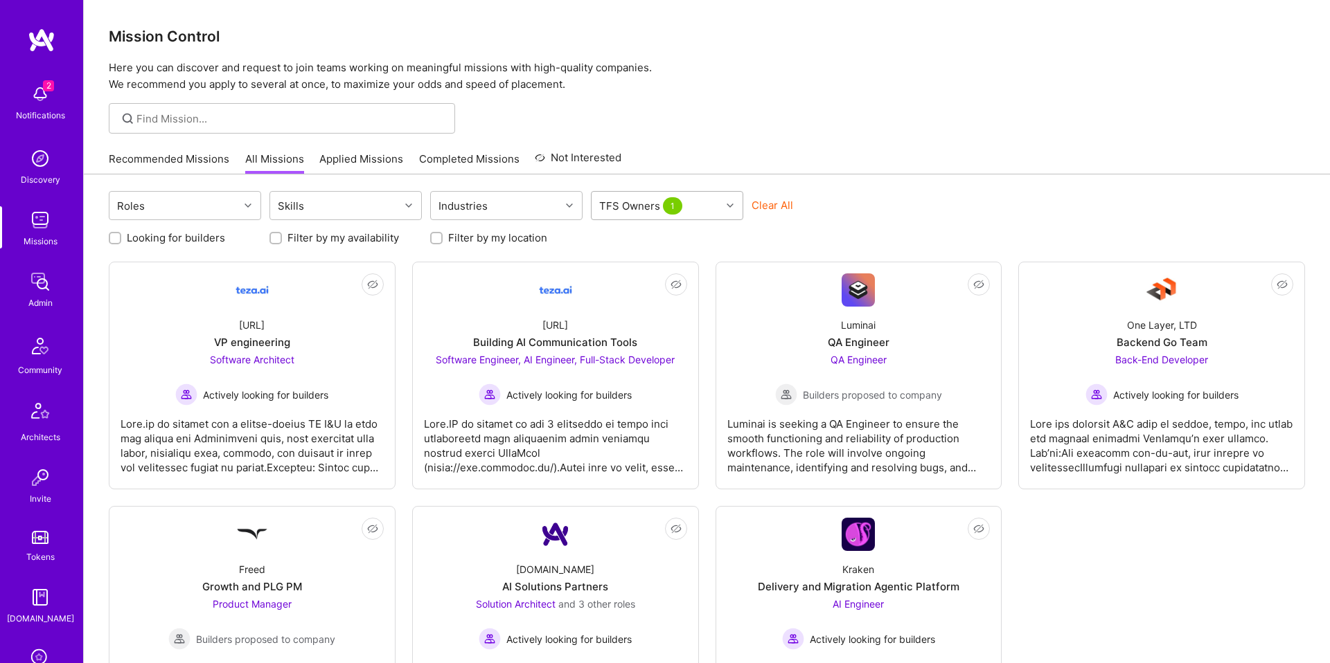
click at [696, 202] on div "TFS Owners 1" at bounding box center [656, 206] width 130 height 28
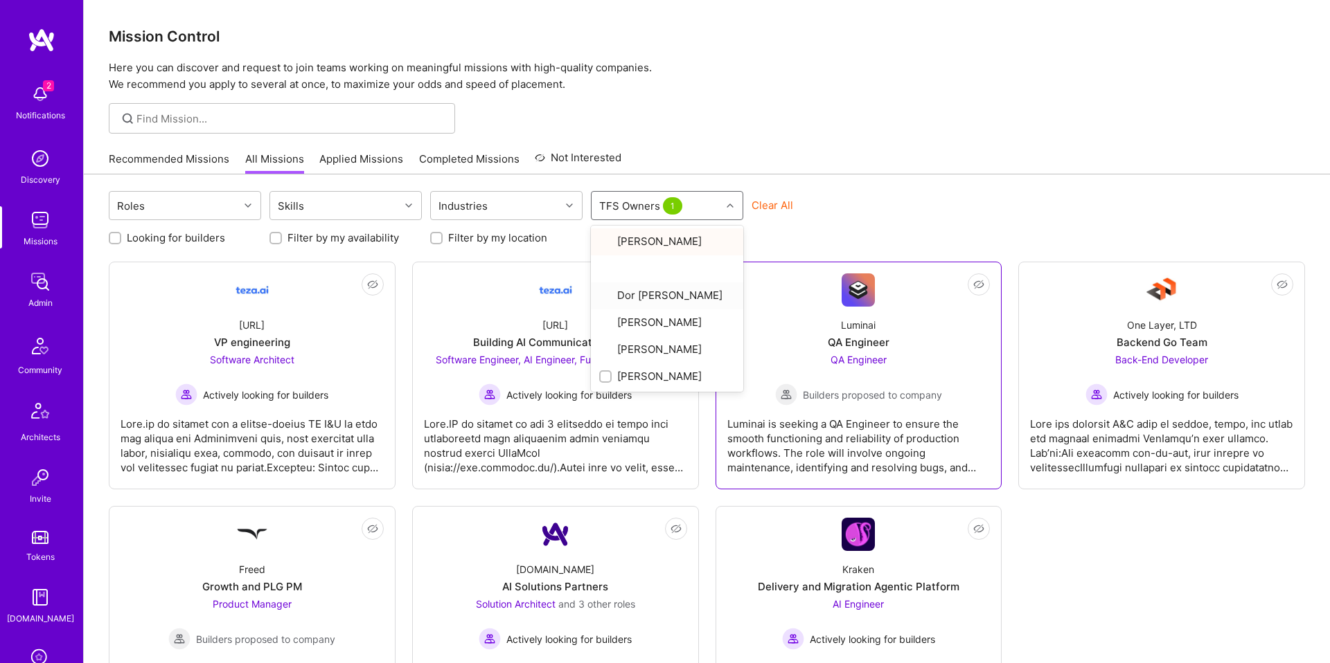
click at [855, 380] on div "QA Engineer Builders proposed to company" at bounding box center [858, 379] width 167 height 53
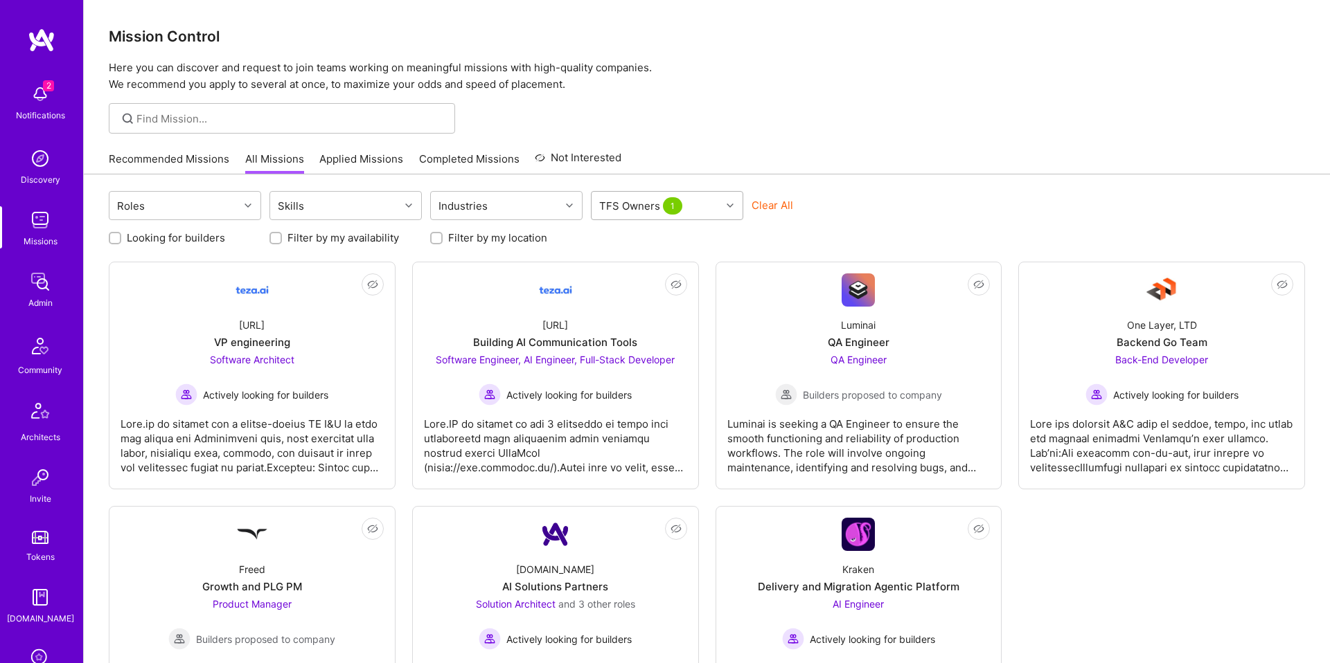
click at [649, 203] on div "TFS Owners 1" at bounding box center [642, 206] width 93 height 20
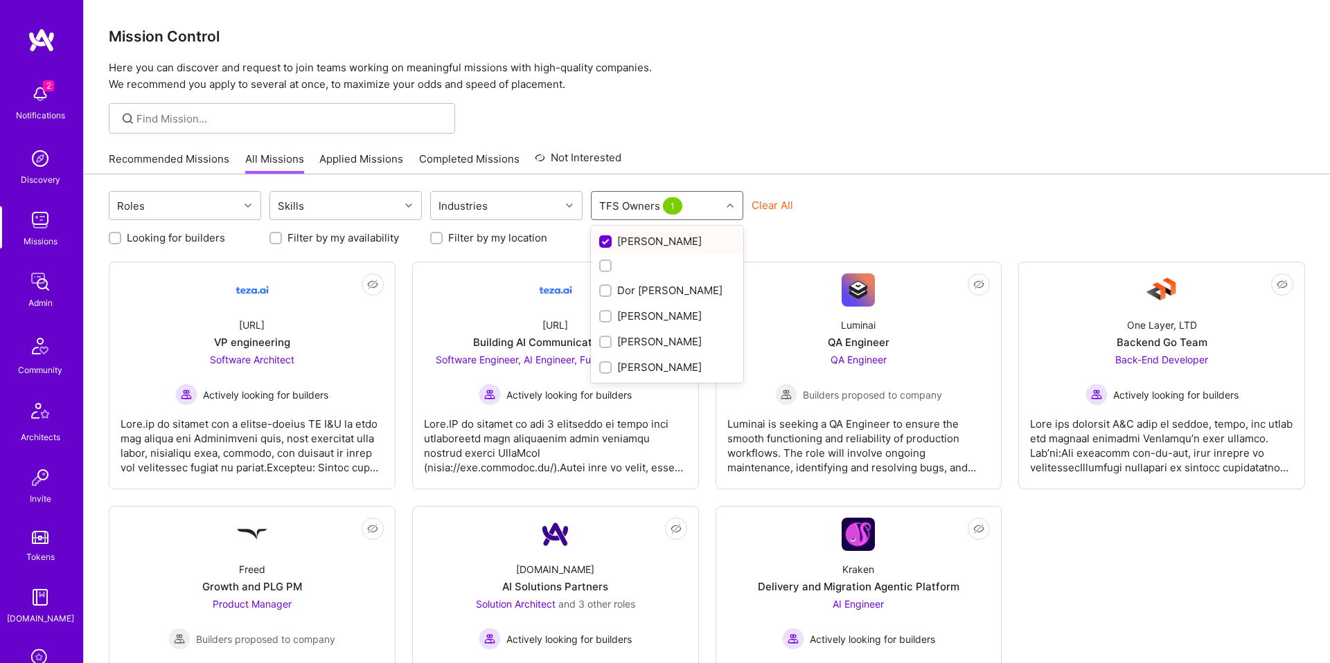
click at [647, 237] on div "Doron Snapiri" at bounding box center [667, 241] width 136 height 15
checkbox input "false"
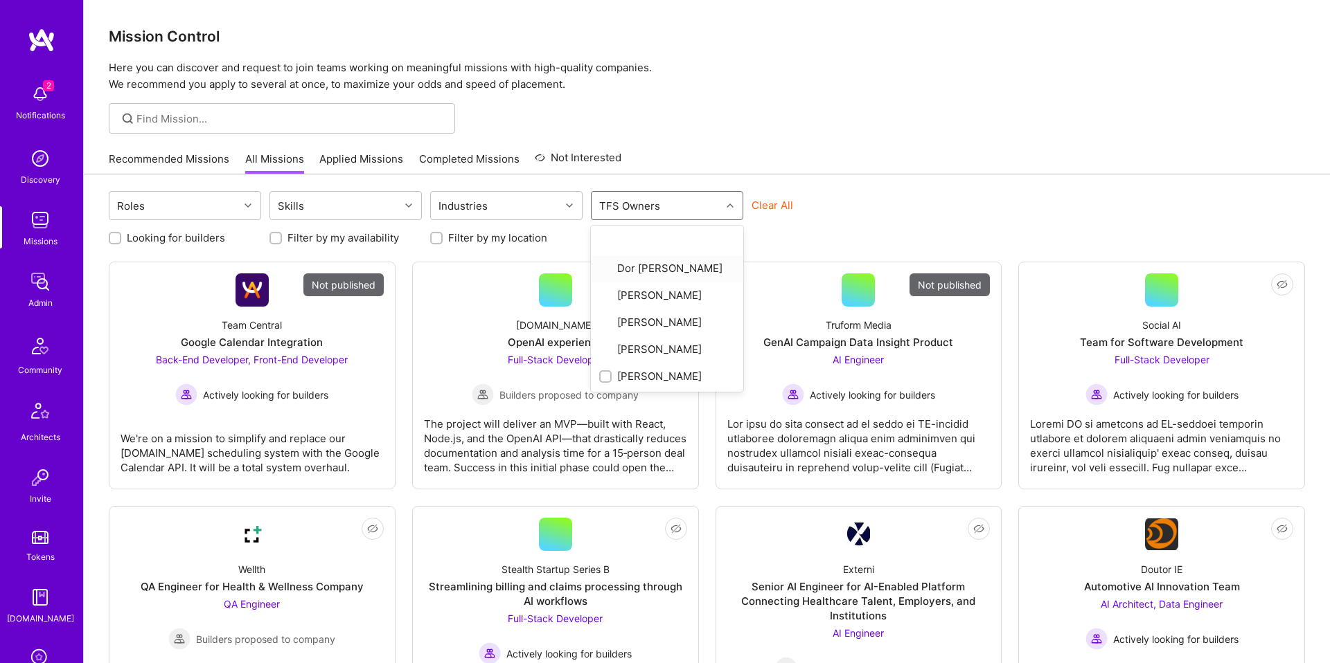
click at [936, 116] on div at bounding box center [707, 118] width 1246 height 30
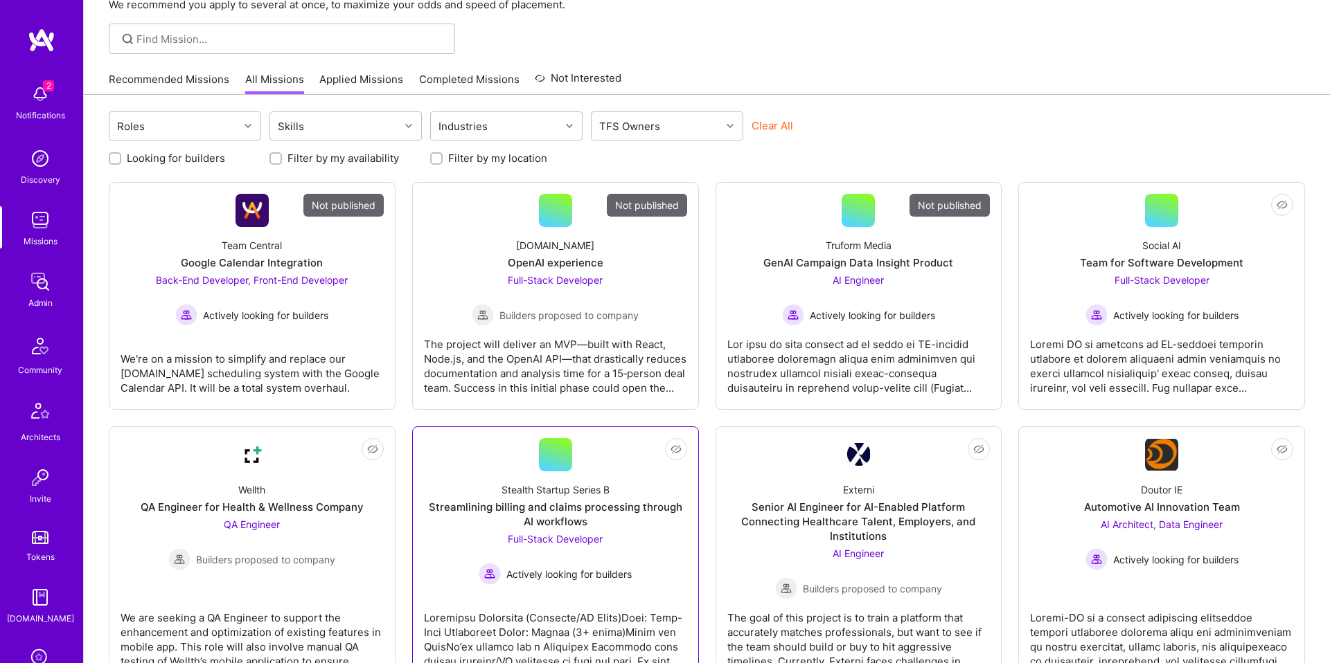
scroll to position [91, 0]
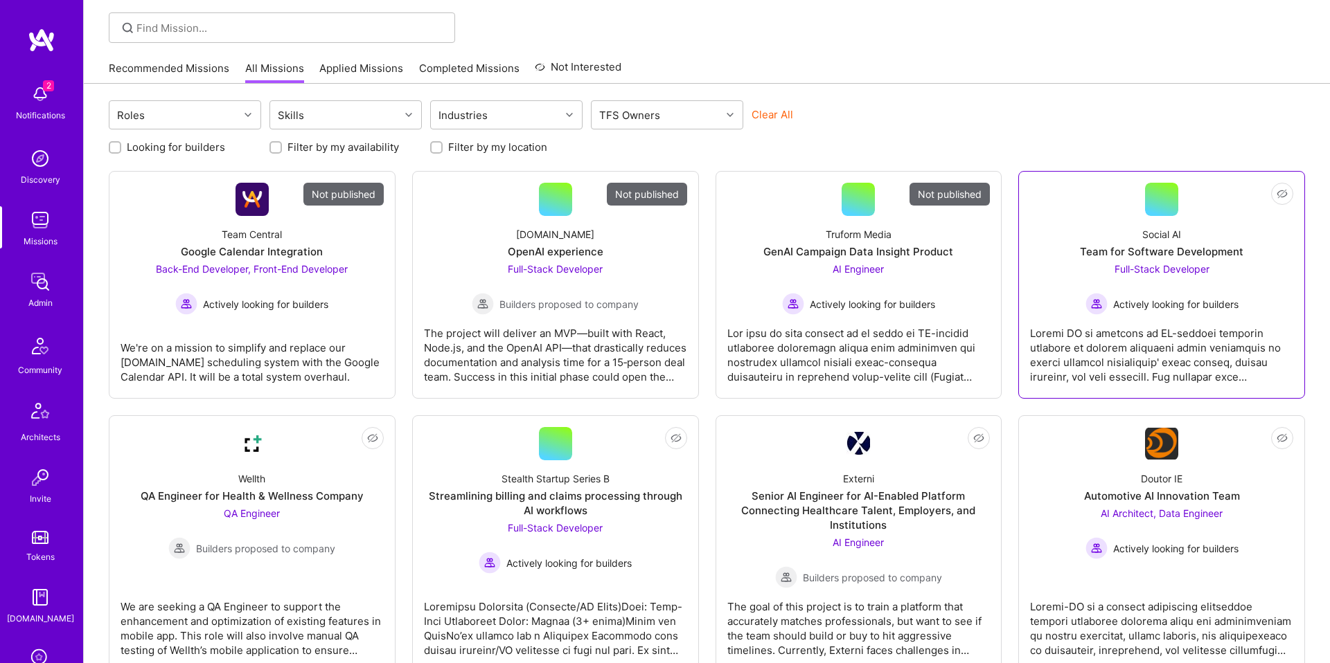
click at [1150, 245] on div "Team for Software Development" at bounding box center [1161, 251] width 163 height 15
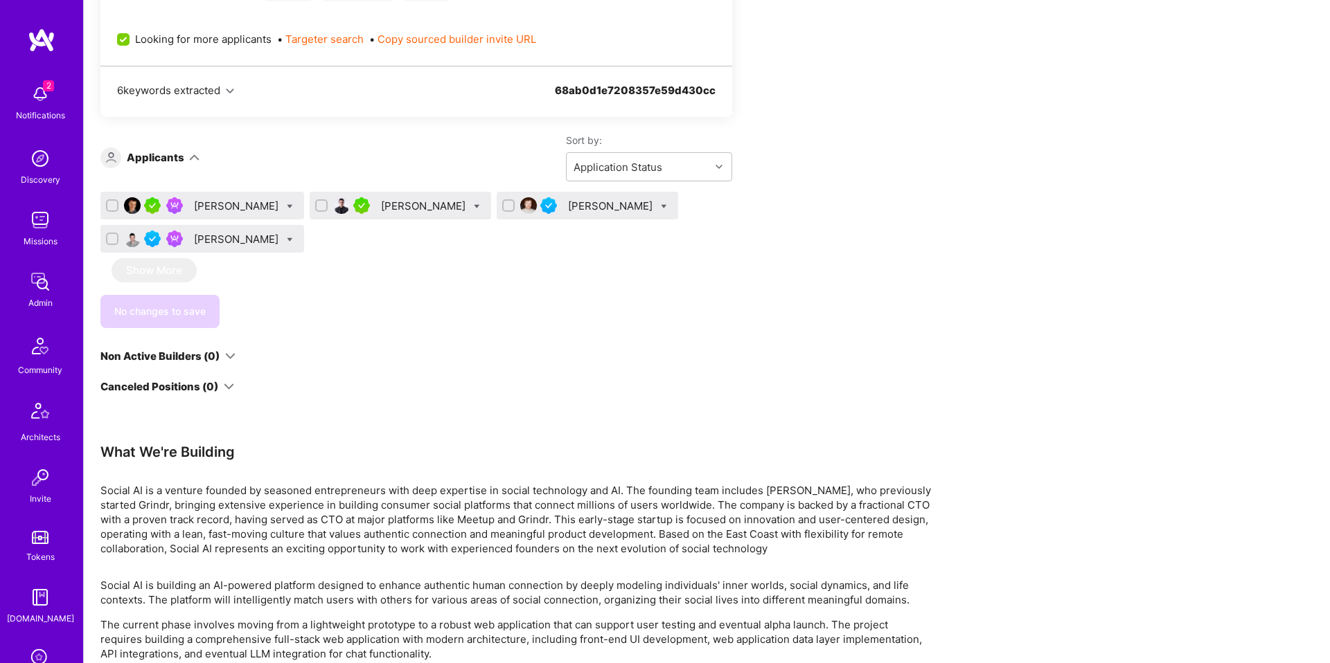
scroll to position [918, 0]
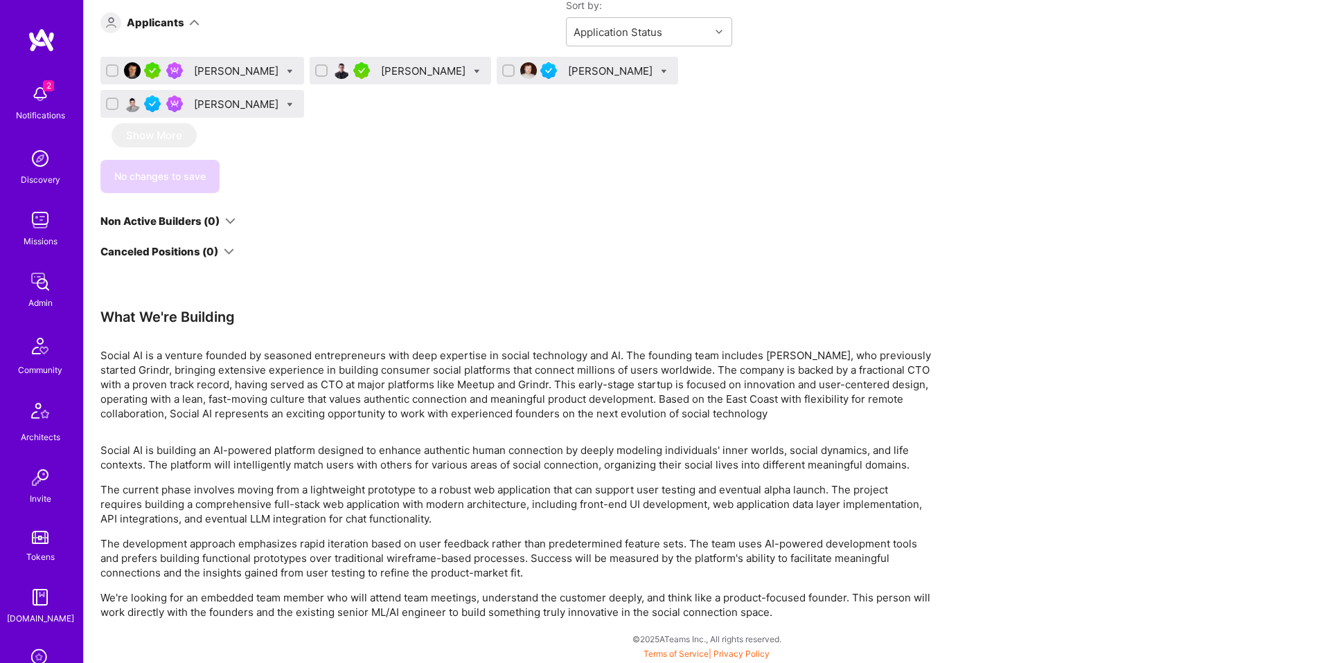
click at [207, 62] on div "Bojan Aleksic" at bounding box center [202, 71] width 204 height 28
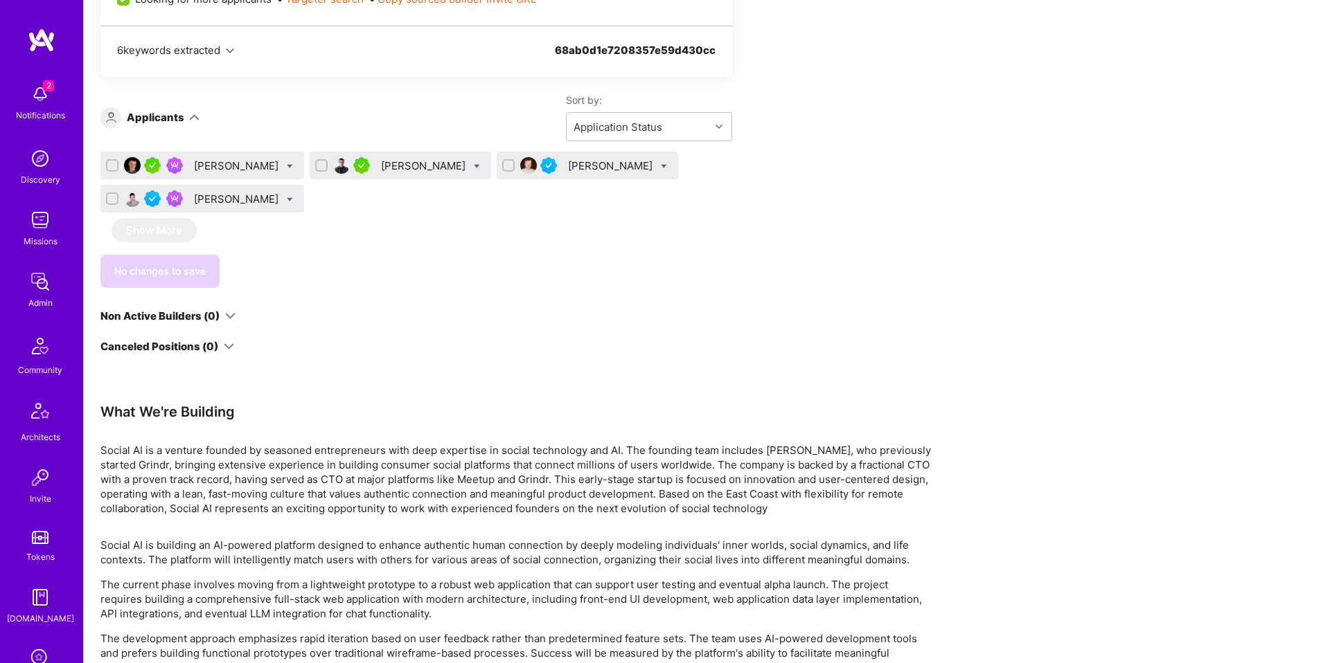
scroll to position [780, 0]
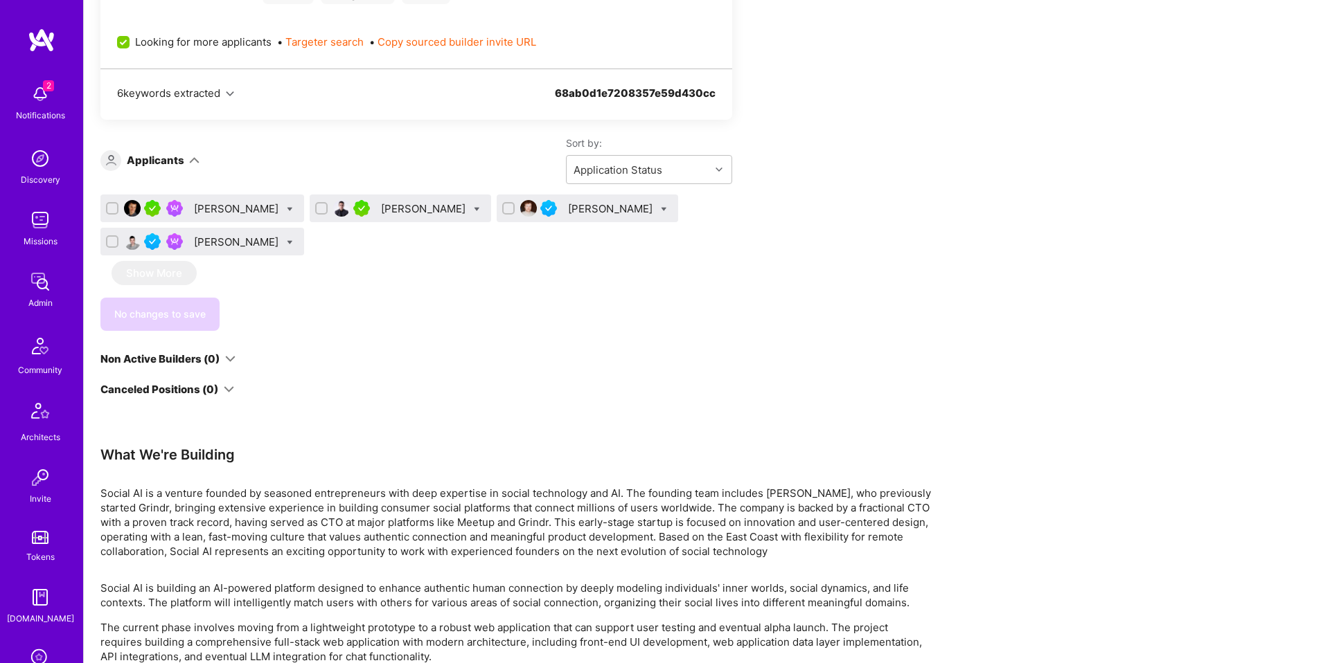
click at [243, 211] on div "Bojan Aleksic" at bounding box center [237, 209] width 87 height 15
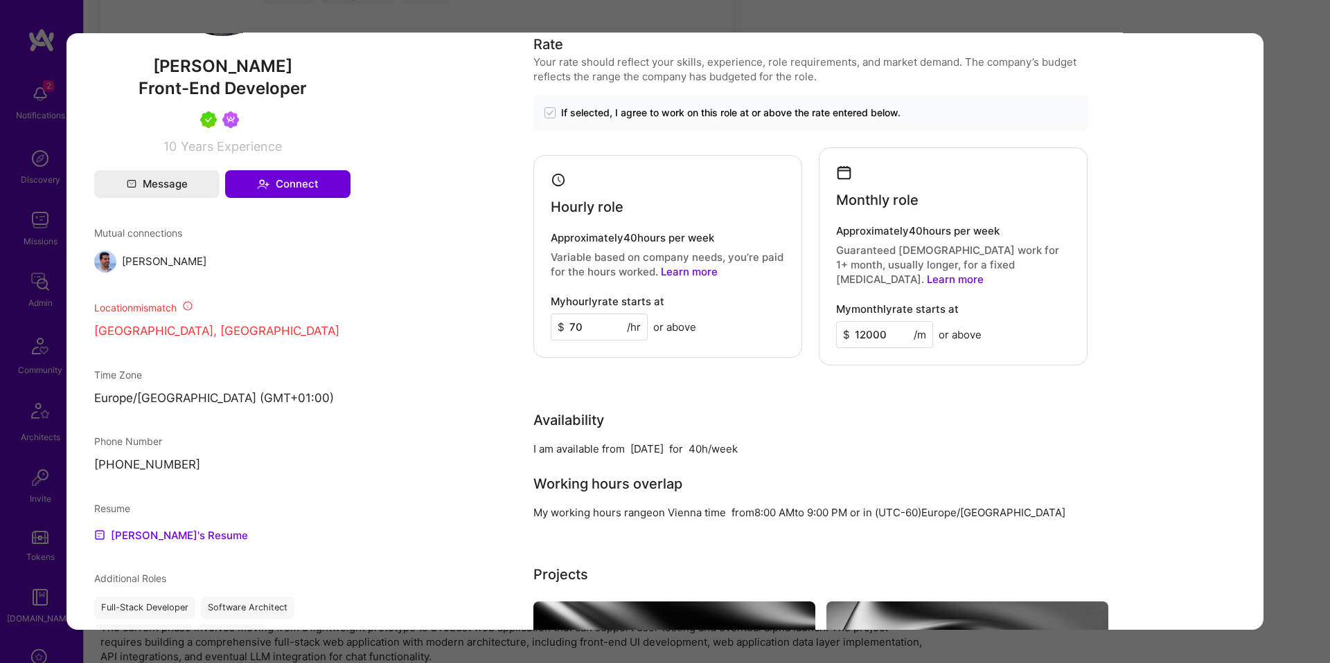
scroll to position [974, 0]
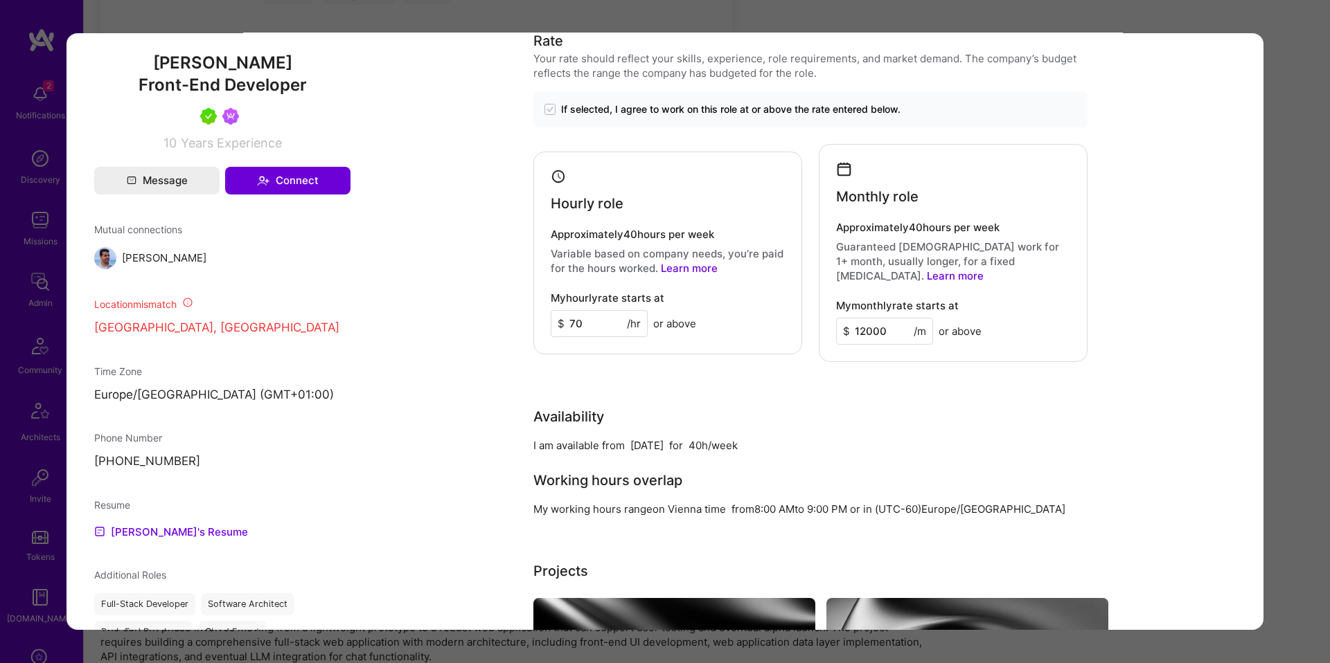
click at [1278, 285] on div "Application 1 of 4 Builder Missing Requirements Required Location See locations…" at bounding box center [665, 331] width 1330 height 663
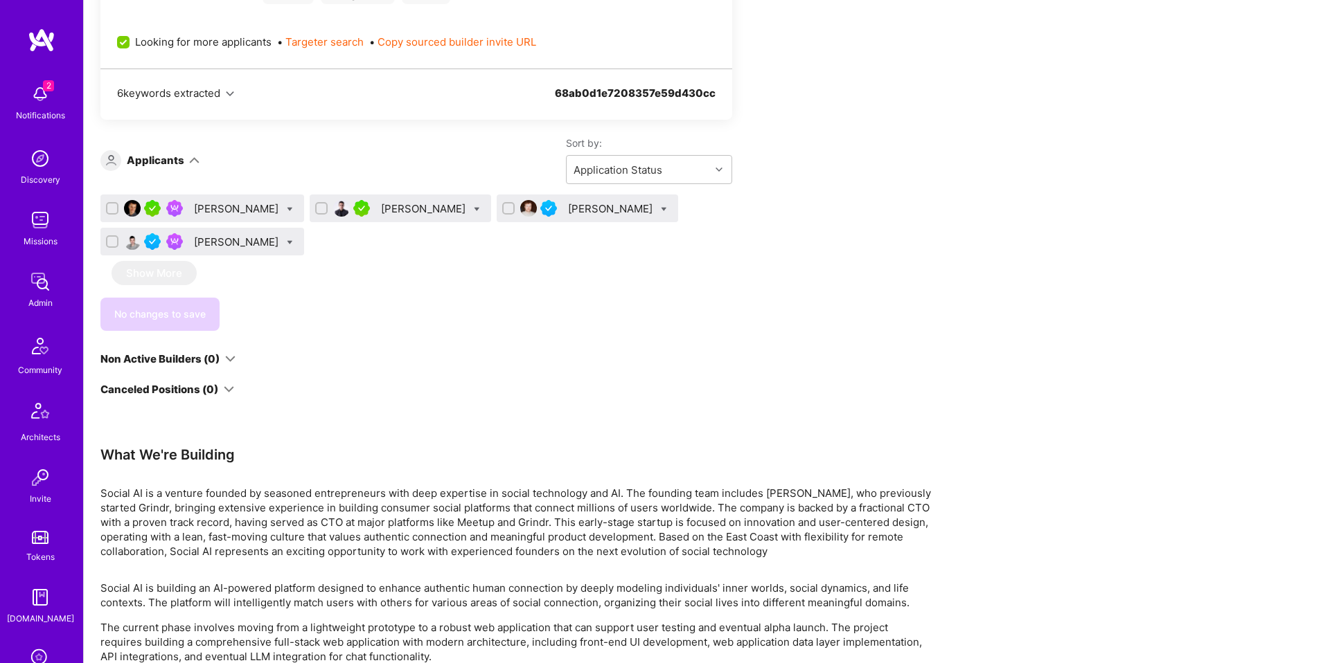
scroll to position [777, 0]
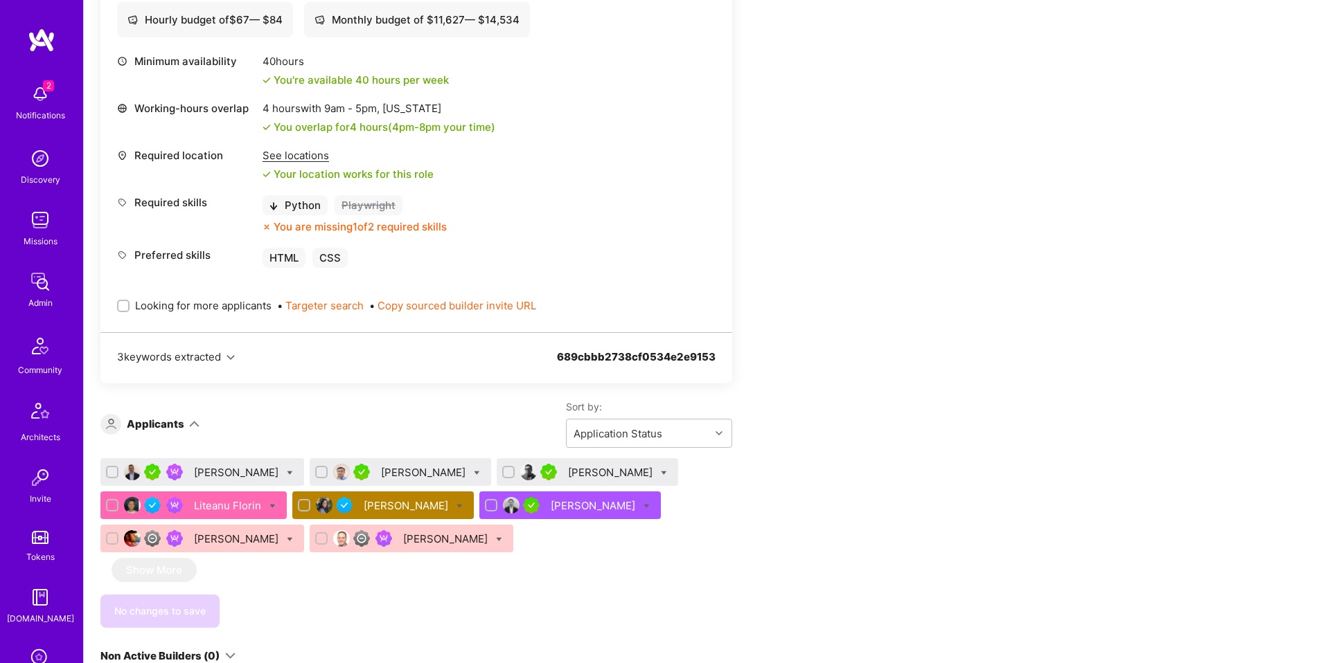
scroll to position [551, 0]
